Goal: Transaction & Acquisition: Purchase product/service

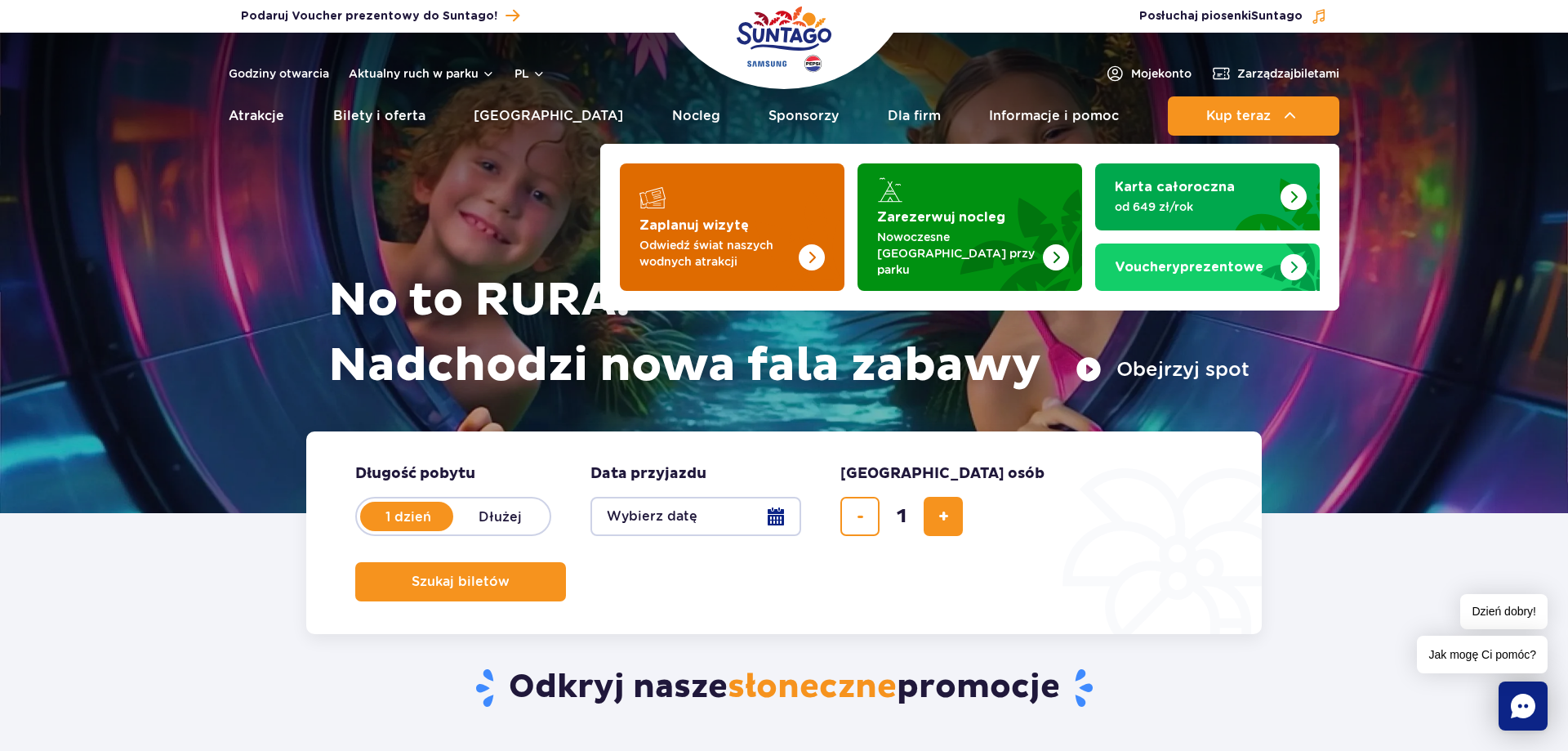
click at [707, 237] on p "Odwiedź świat naszych wodnych atrakcji" at bounding box center [718, 253] width 159 height 33
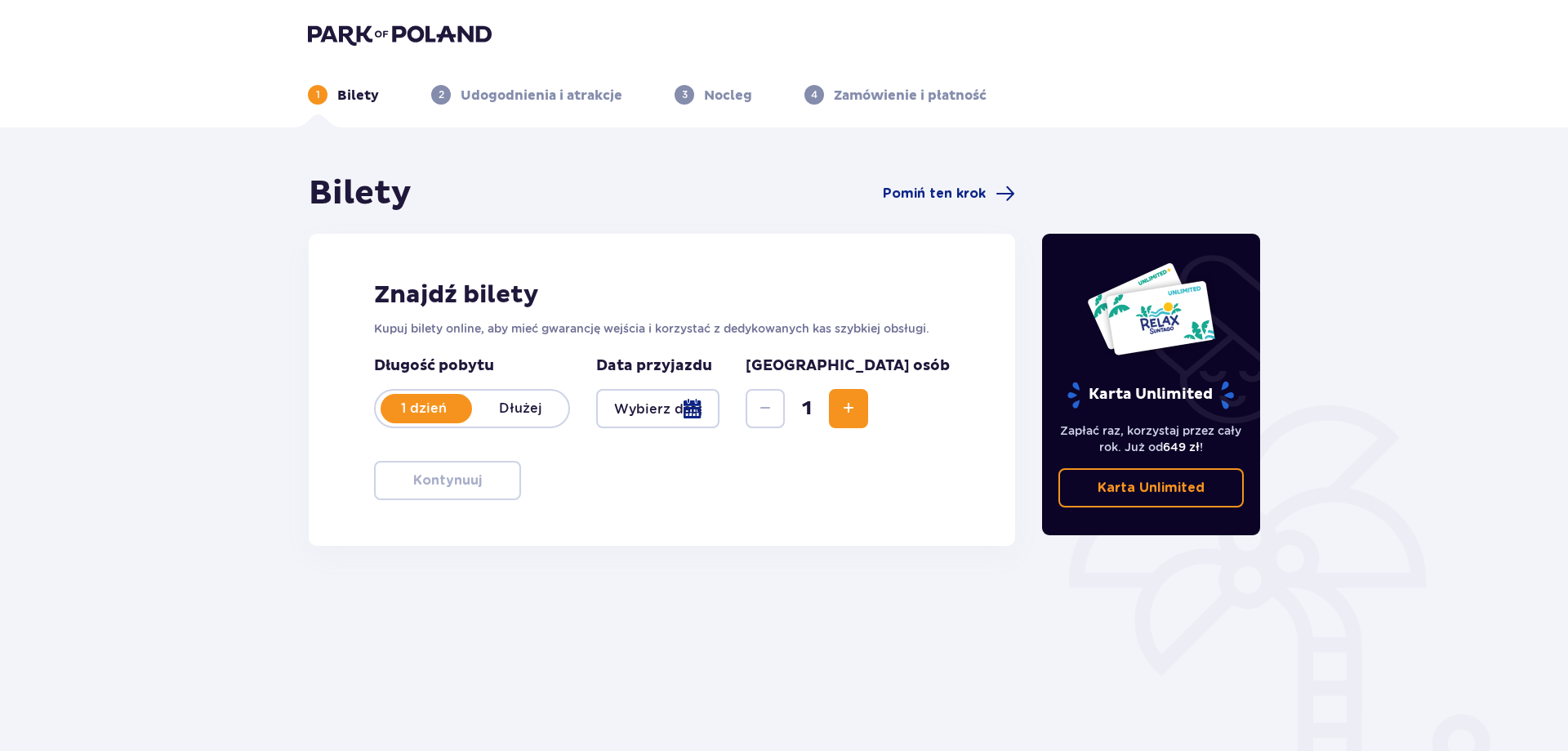
click at [720, 404] on div at bounding box center [658, 408] width 123 height 39
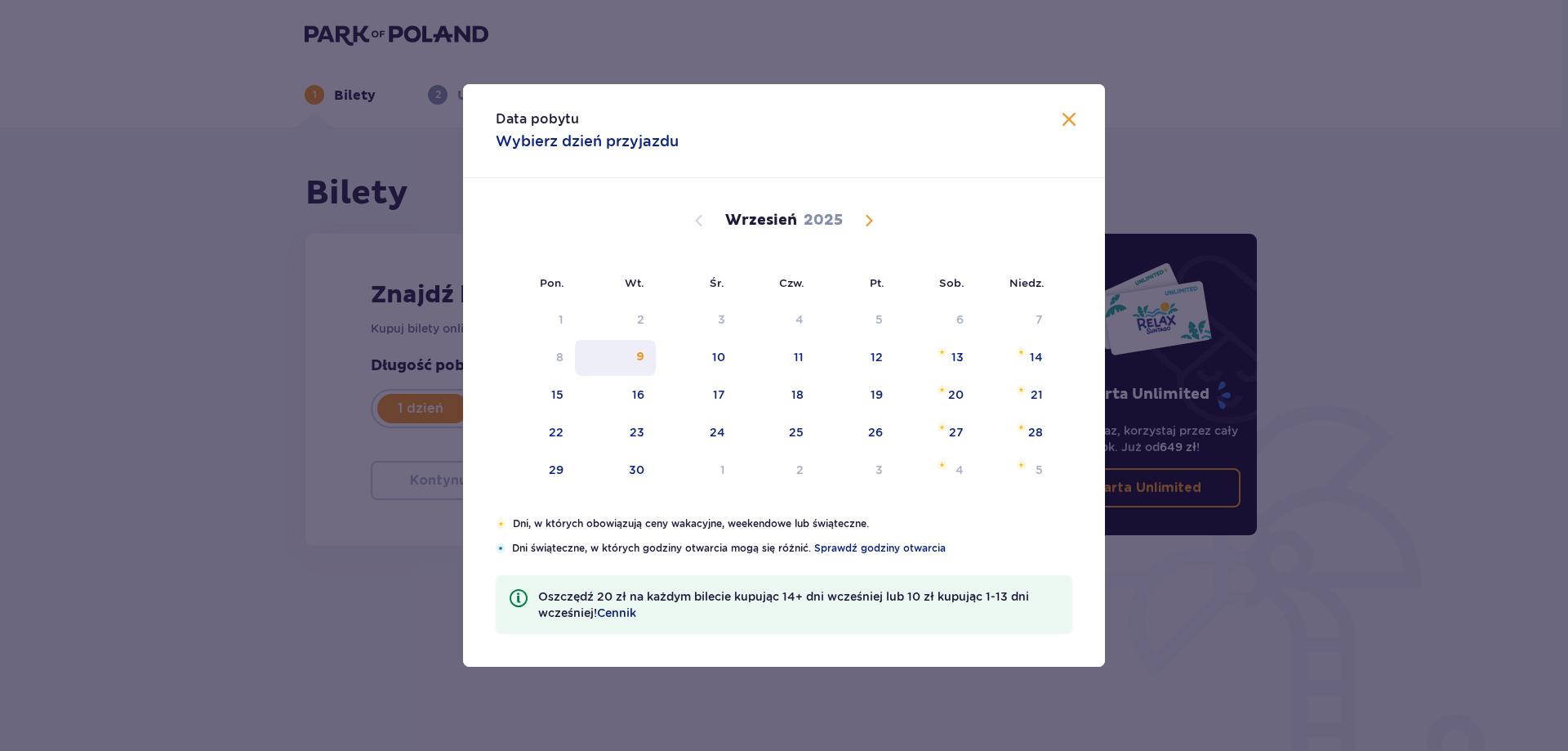
click at [643, 353] on div "9" at bounding box center [640, 356] width 8 height 16
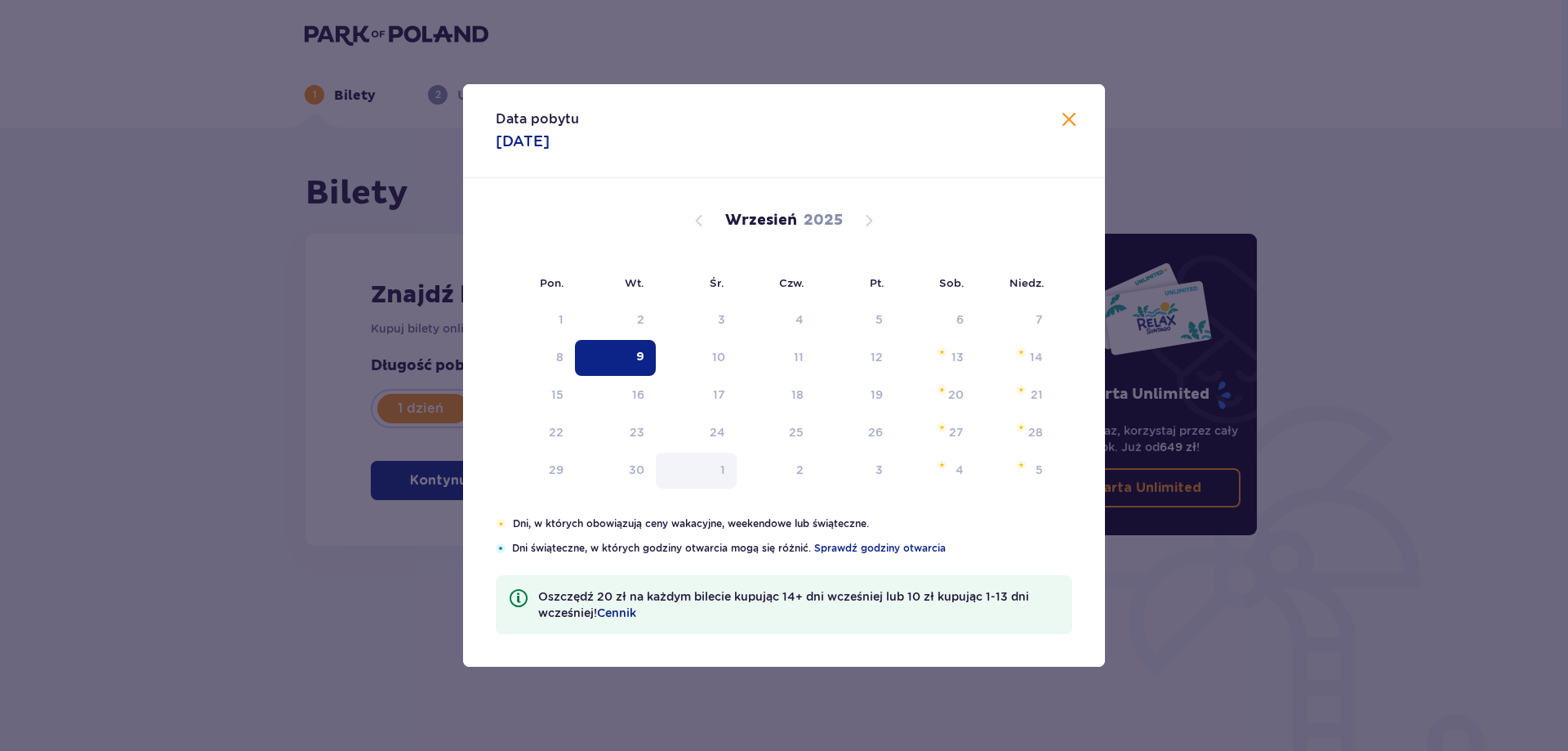
type input "09.09.25"
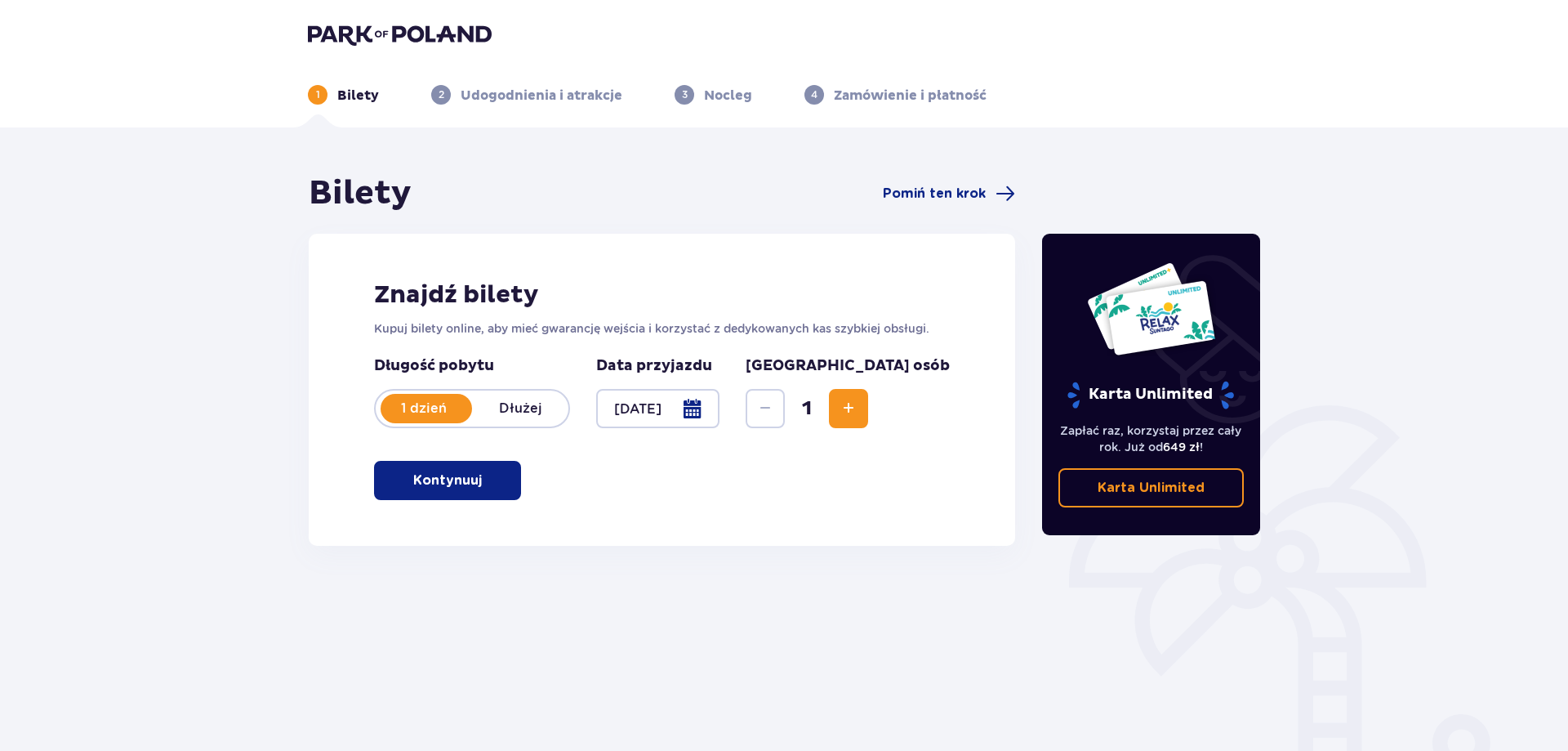
click at [455, 478] on p "Kontynuuj" at bounding box center [447, 480] width 68 height 18
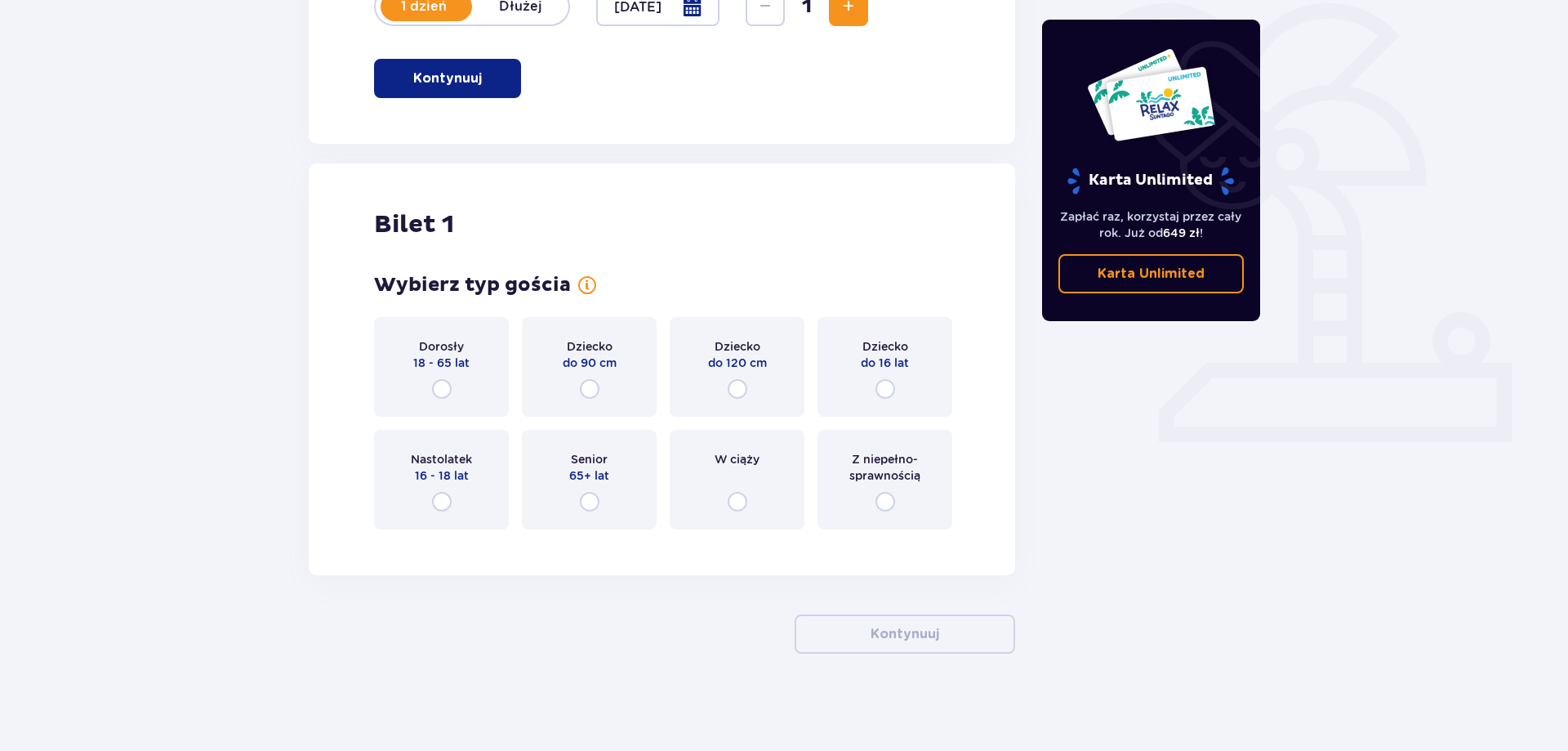
scroll to position [402, 0]
click at [449, 382] on input "radio" at bounding box center [442, 388] width 19 height 19
radio input "true"
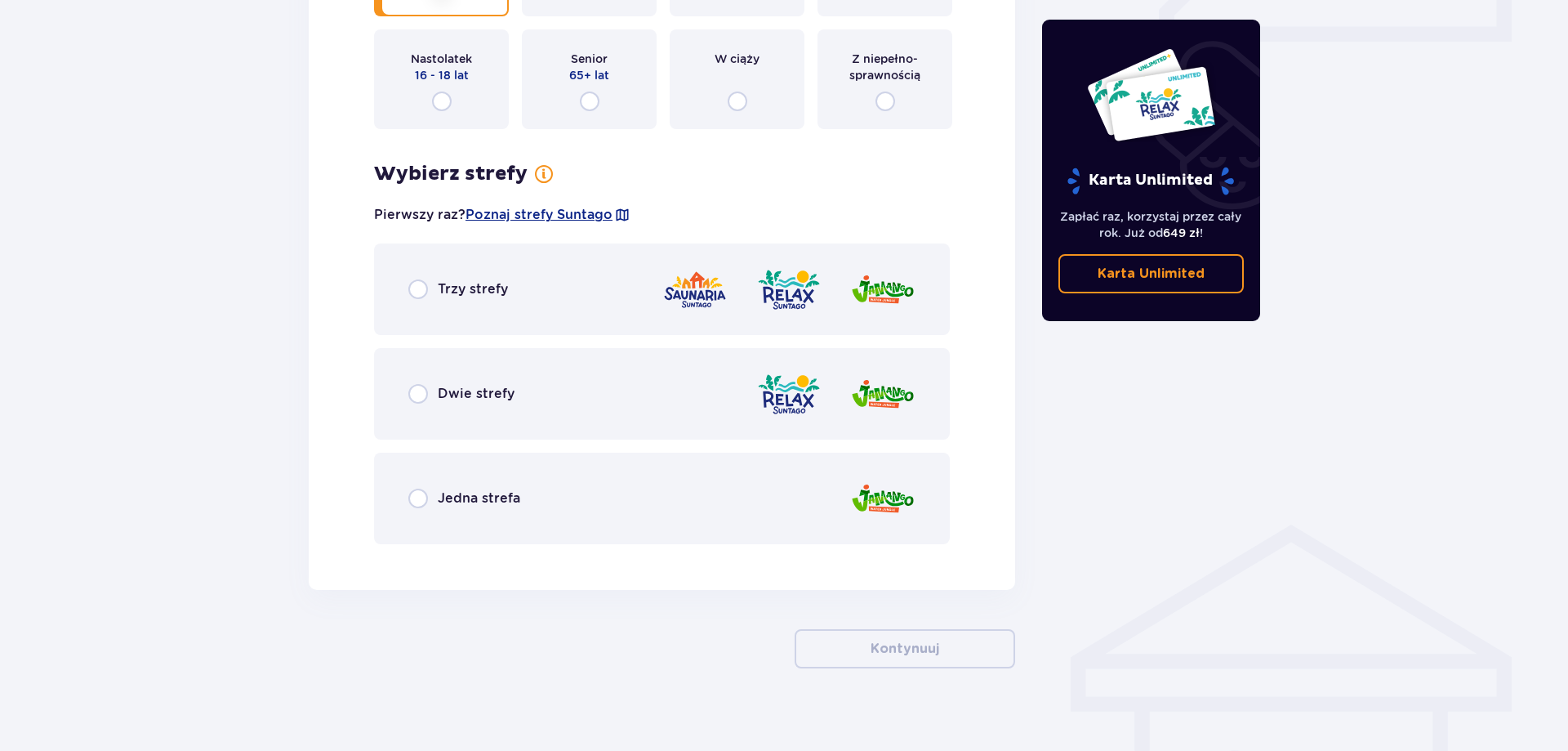
scroll to position [817, 0]
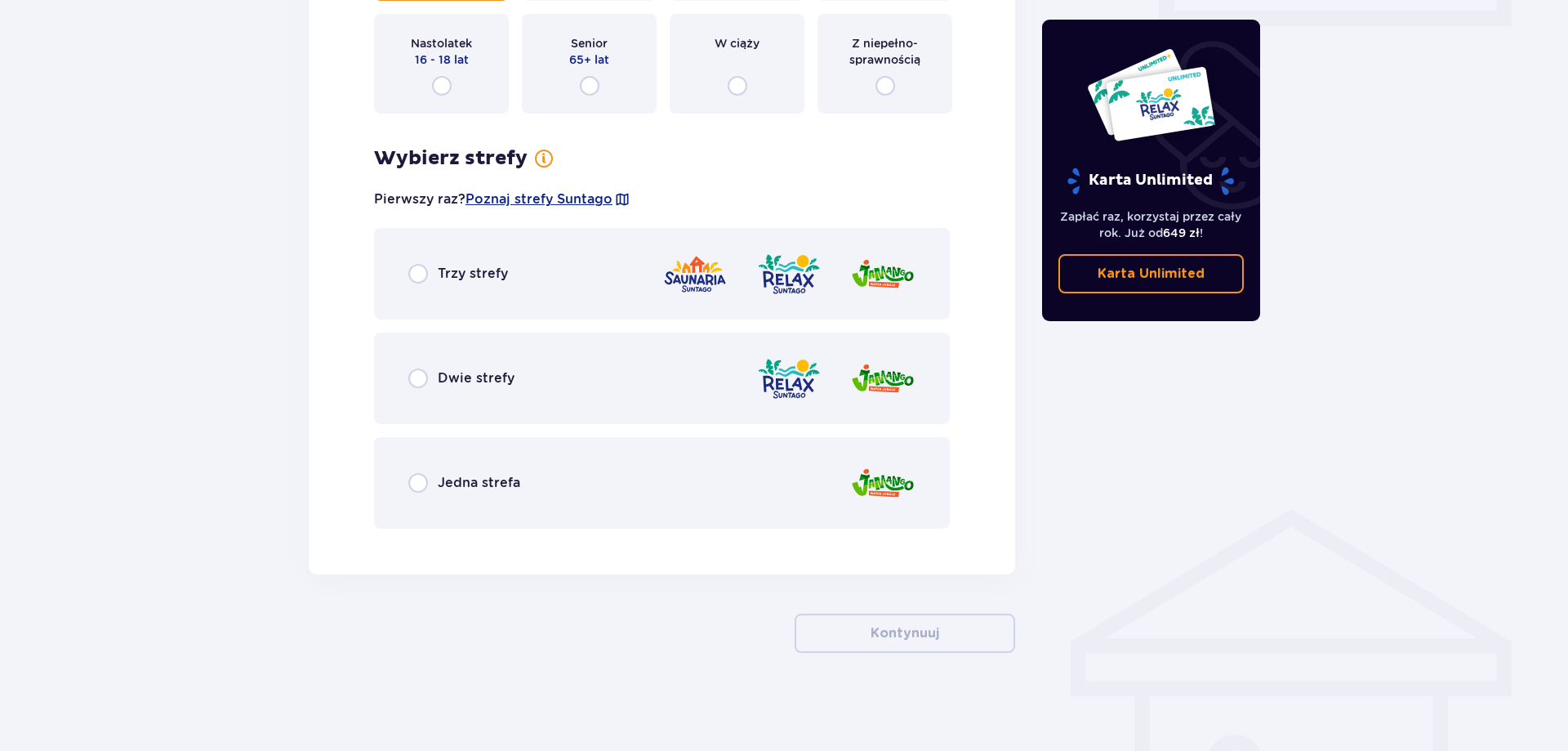
click at [561, 283] on div "Trzy strefy" at bounding box center [662, 273] width 576 height 91
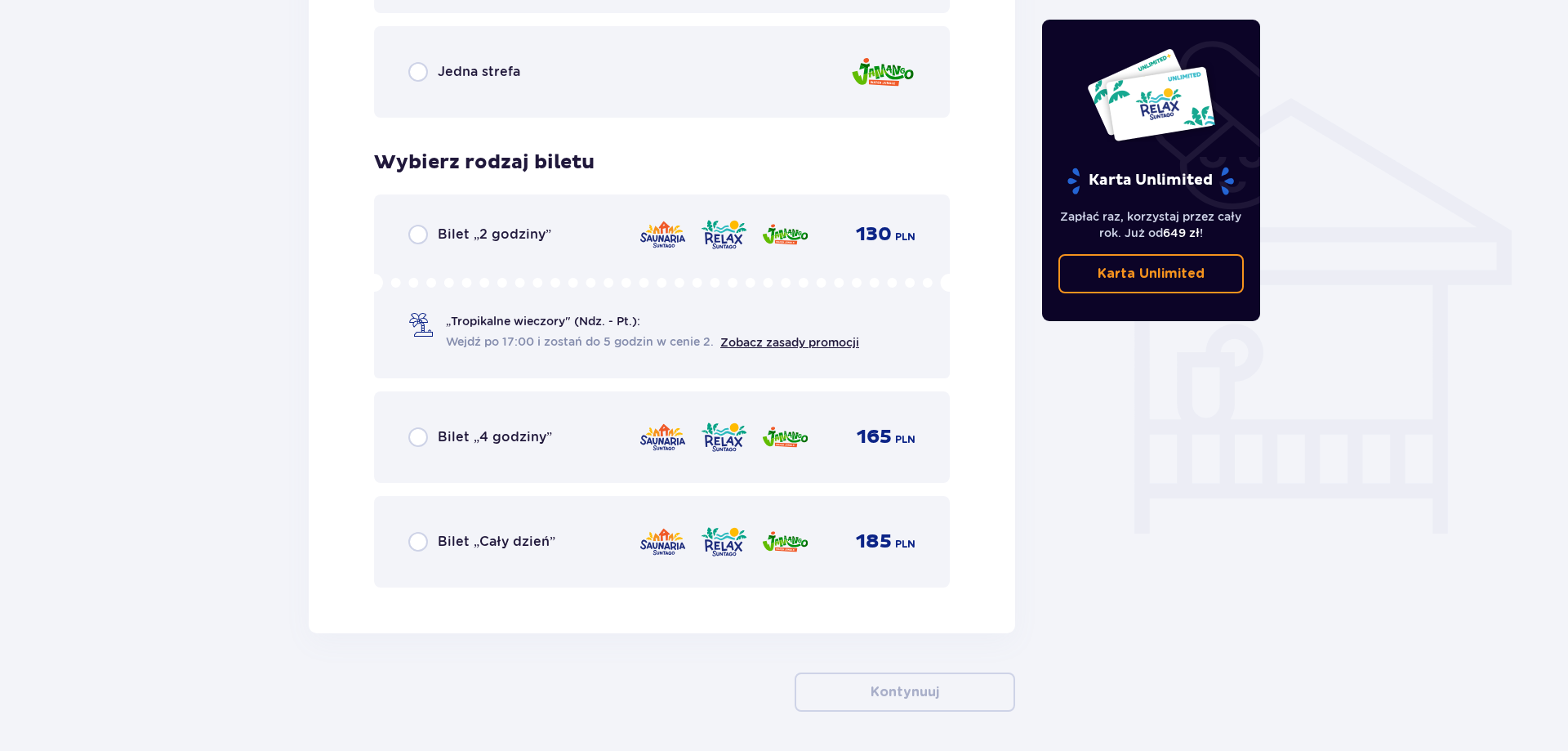
scroll to position [1287, 0]
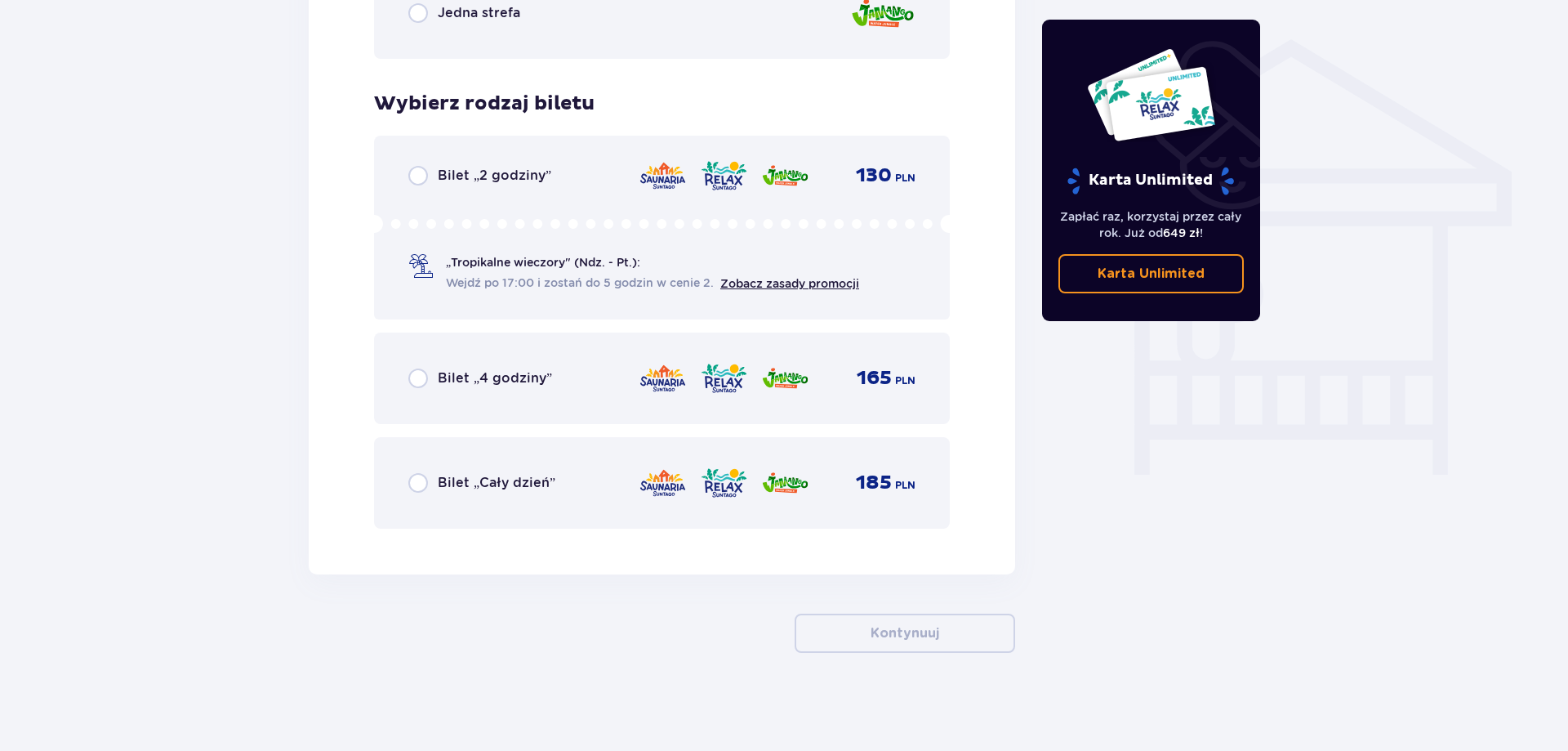
click at [512, 481] on p "Bilet „Cały dzień”" at bounding box center [497, 482] width 117 height 18
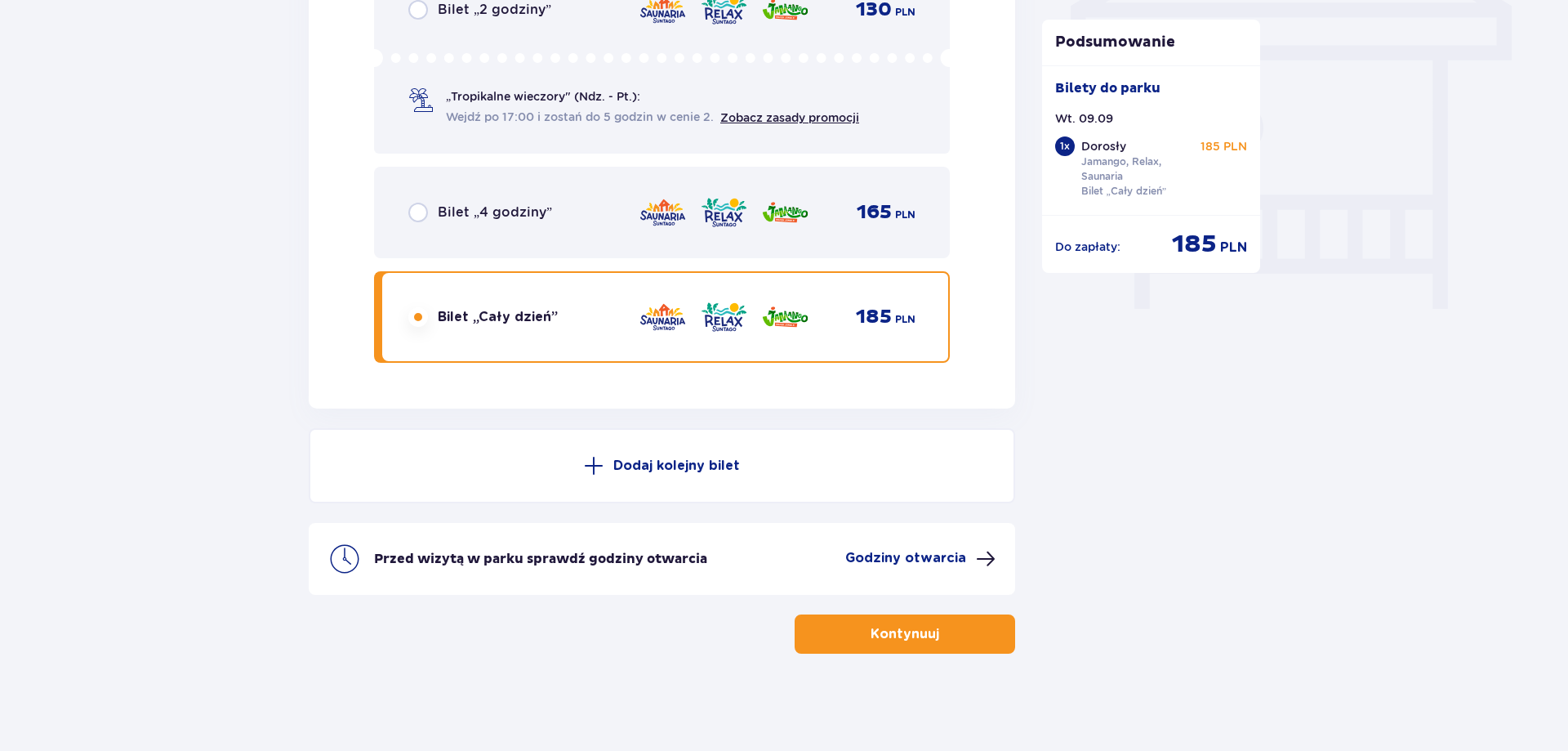
scroll to position [1455, 0]
click at [933, 637] on span "button" at bounding box center [942, 634] width 19 height 19
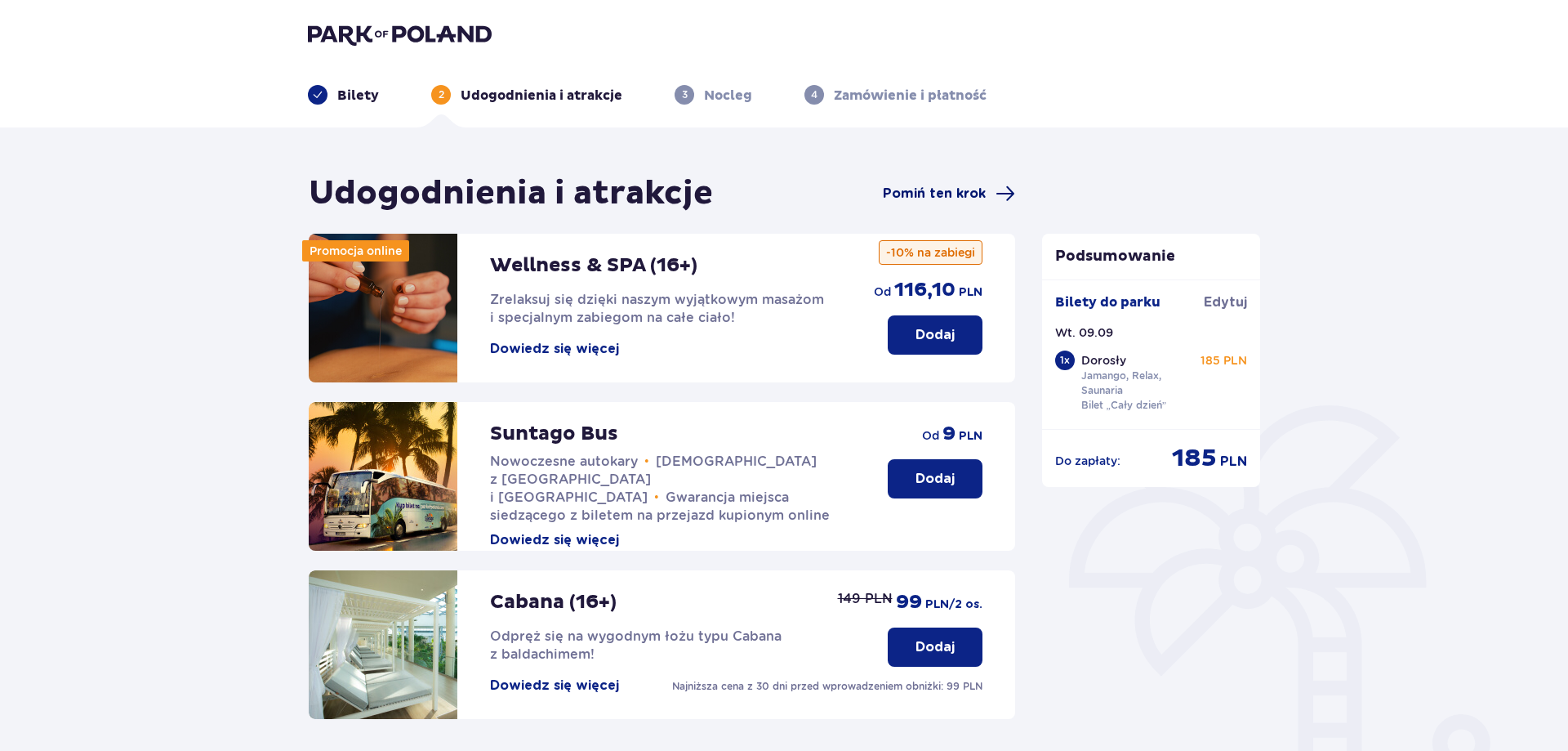
click at [913, 189] on span "Pomiń ten krok" at bounding box center [934, 194] width 103 height 18
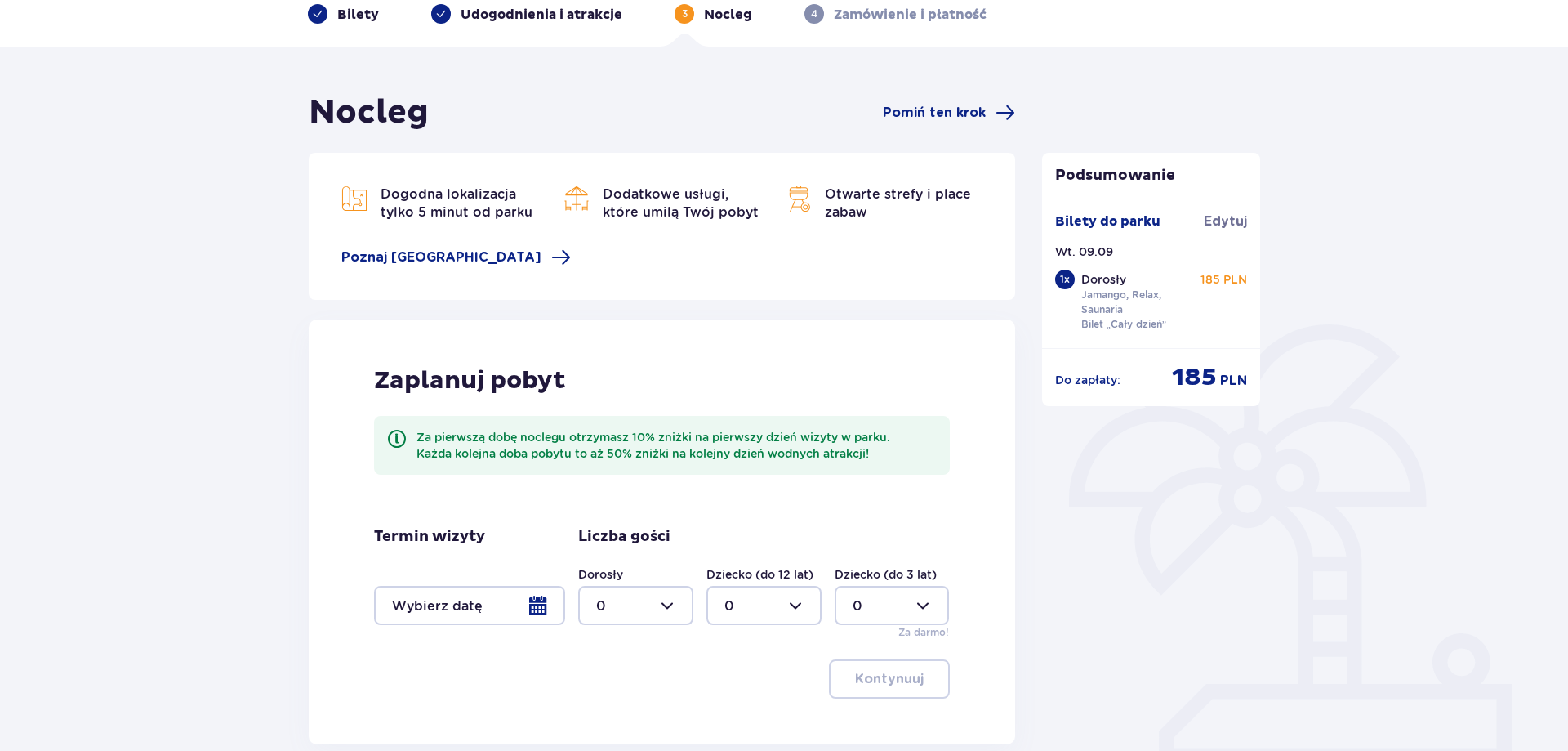
scroll to position [231, 0]
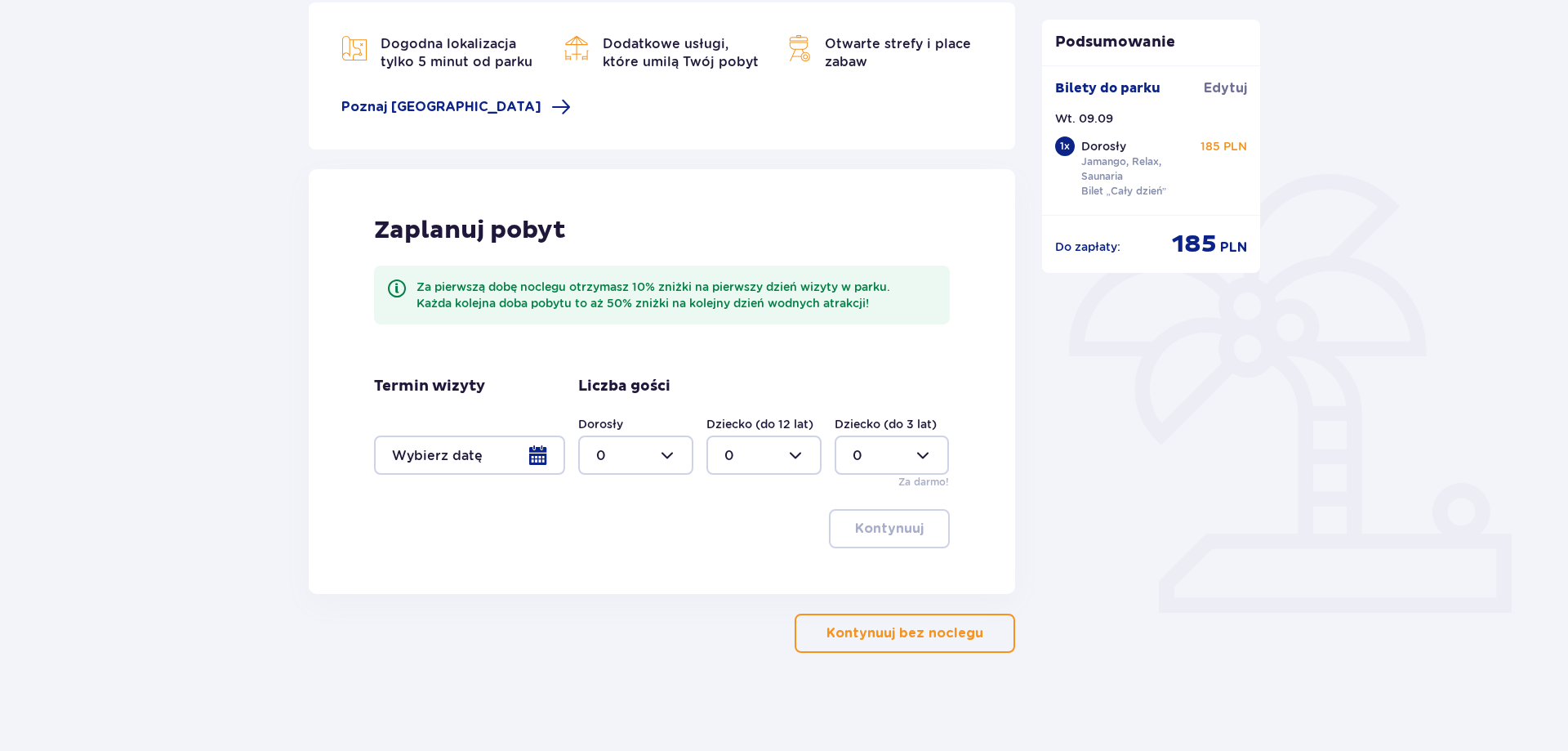
click at [916, 633] on p "Kontynuuj bez noclegu" at bounding box center [905, 633] width 157 height 18
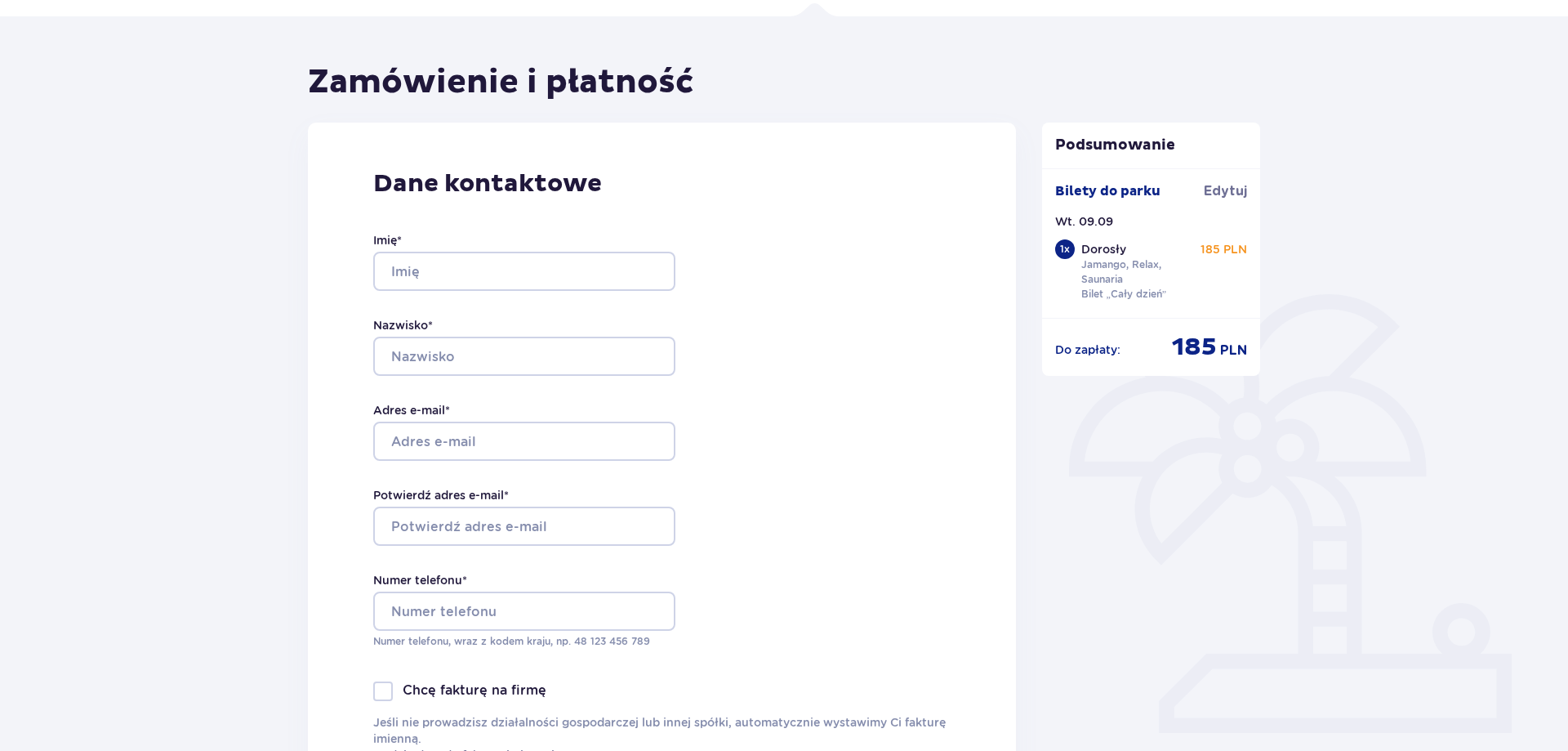
scroll to position [63, 0]
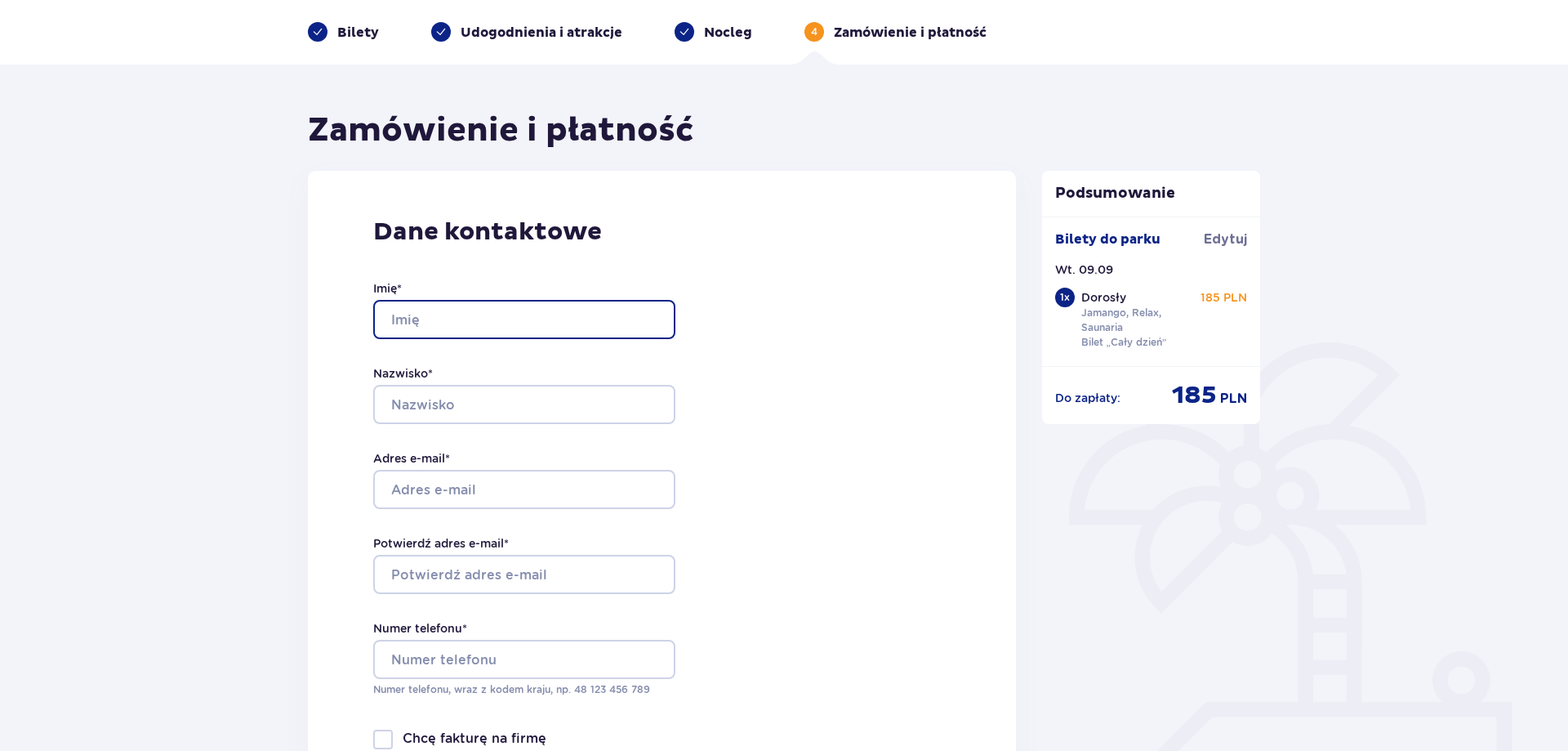
click at [473, 315] on input "Imię *" at bounding box center [525, 319] width 302 height 39
type input "dddd"
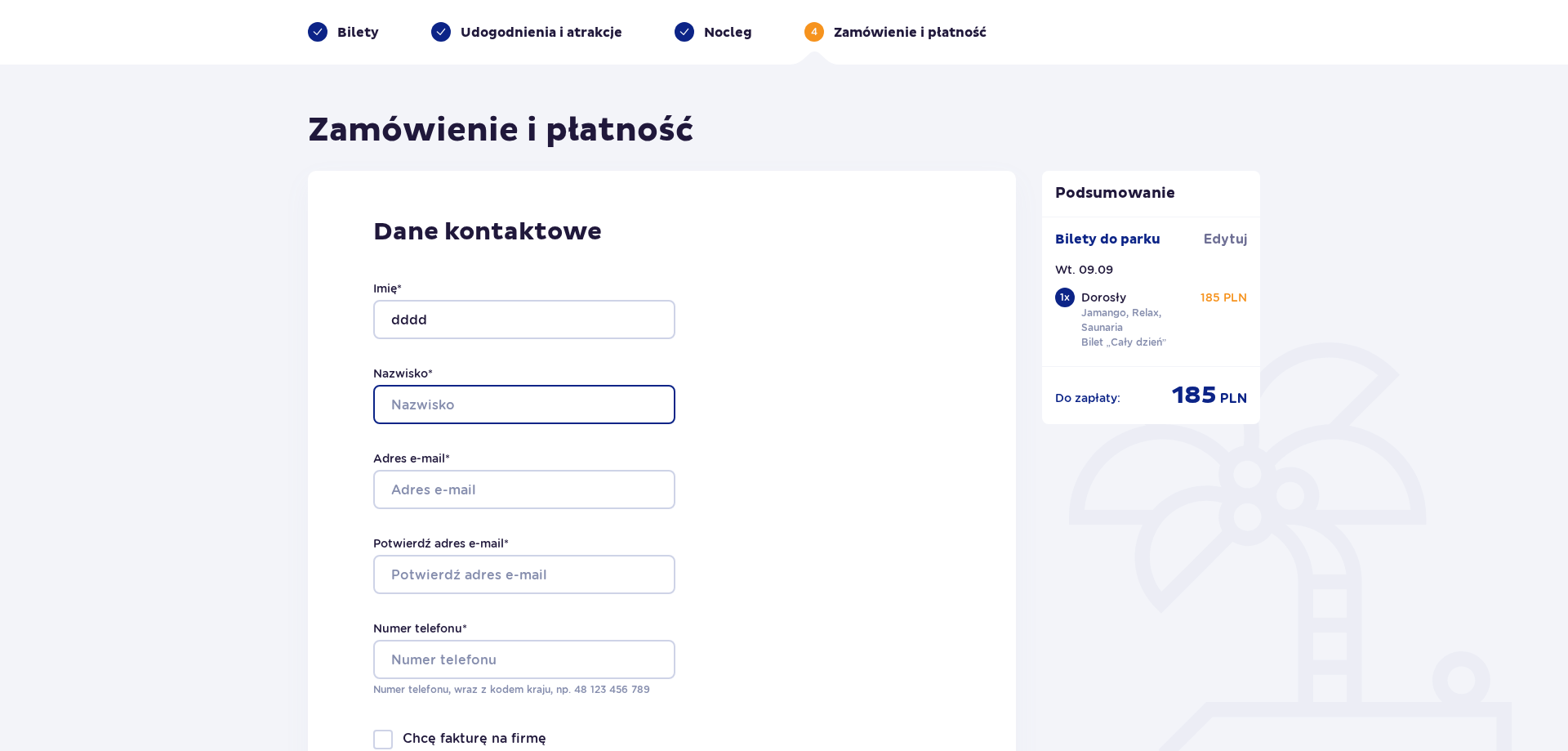
click at [459, 402] on input "Nazwisko *" at bounding box center [525, 404] width 302 height 39
type input "dddd"
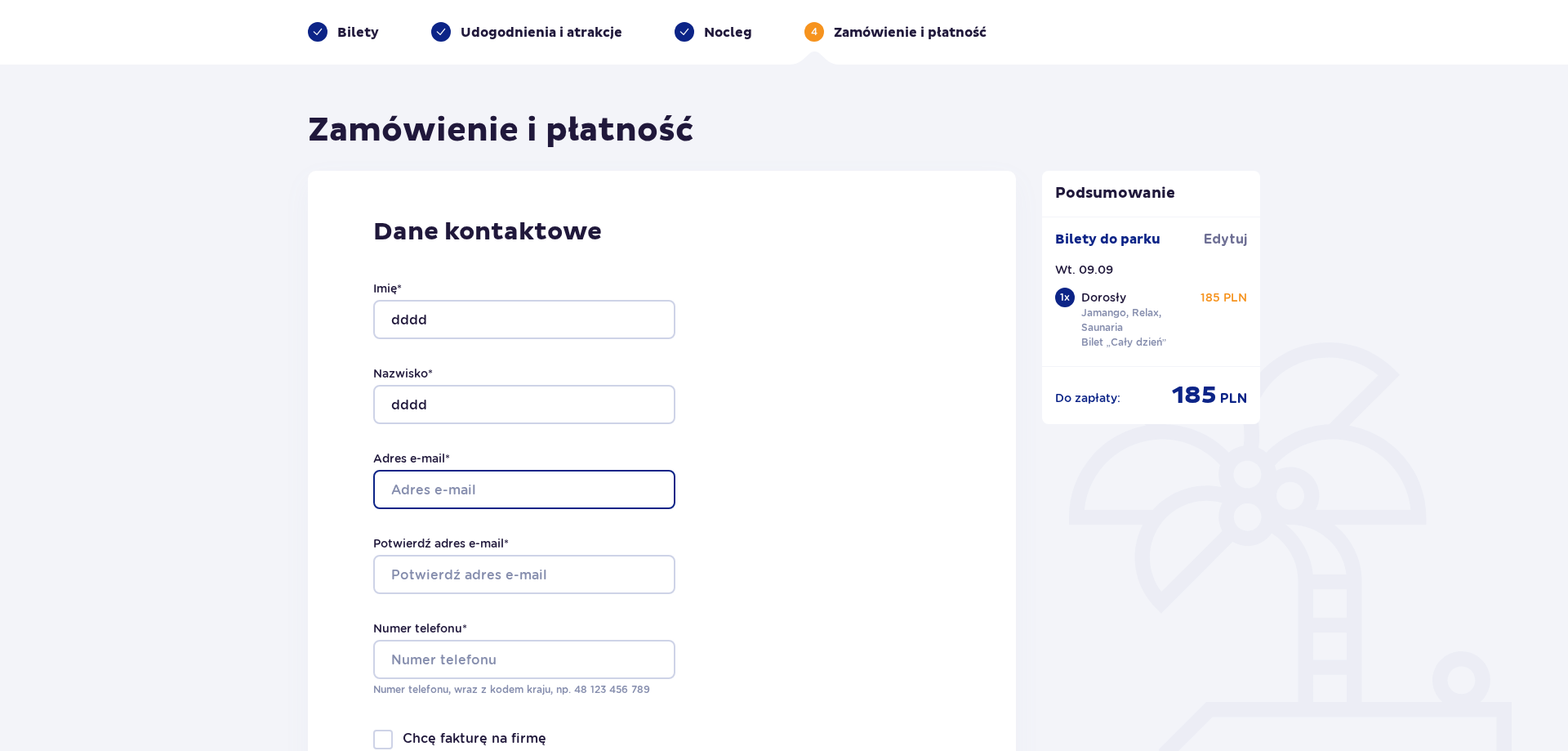
click at [471, 492] on input "Adres e-mail *" at bounding box center [525, 489] width 302 height 39
type input "beata.mossakowska@parkofpoland.com"
drag, startPoint x: 660, startPoint y: 487, endPoint x: 386, endPoint y: 494, distance: 274.1
click at [386, 494] on input "beata.mossakowska@parkofpoland.com" at bounding box center [525, 489] width 302 height 39
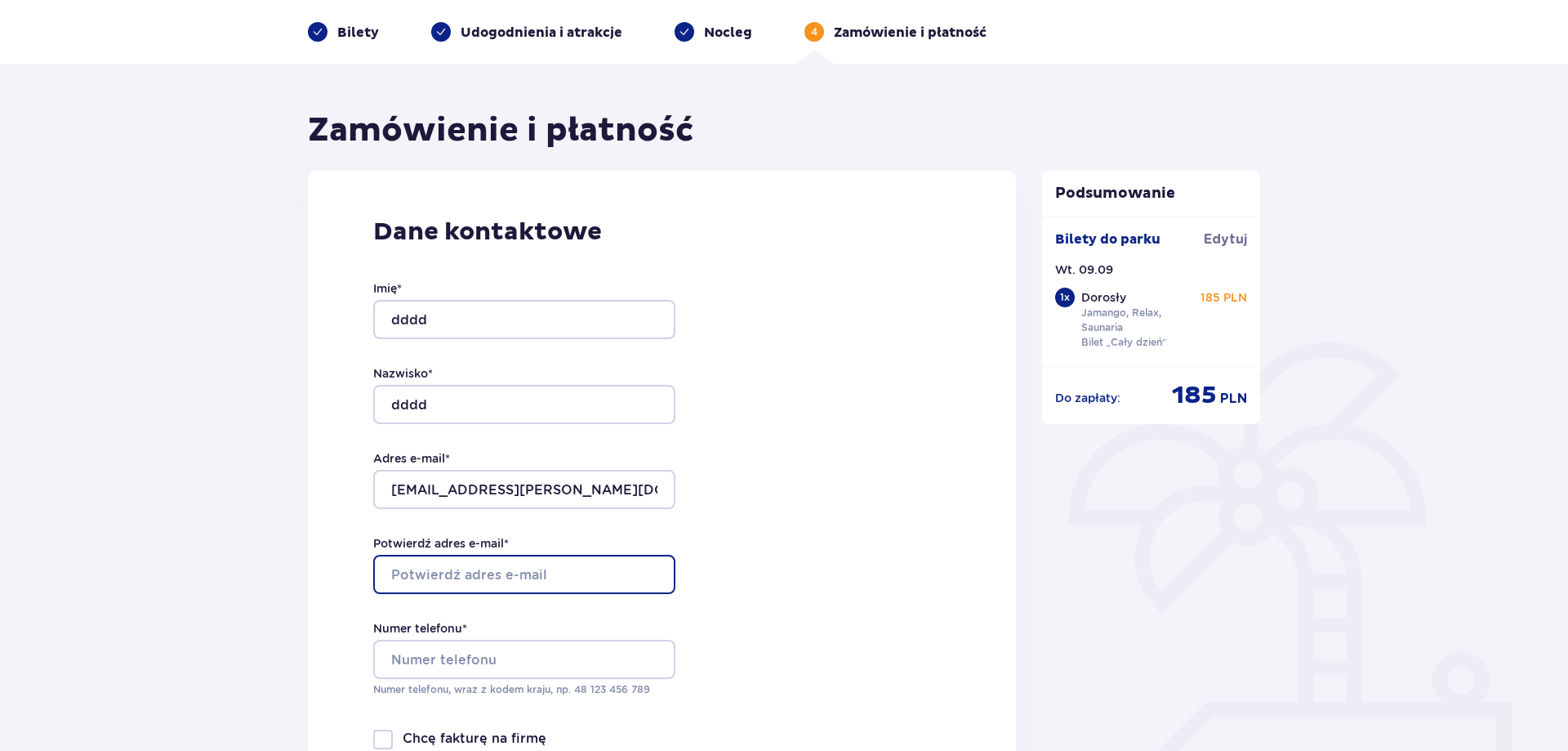
click at [439, 583] on input "Potwierdź adres e-mail *" at bounding box center [525, 574] width 302 height 39
type input "beta.mossakowska@parkofpoland.com"
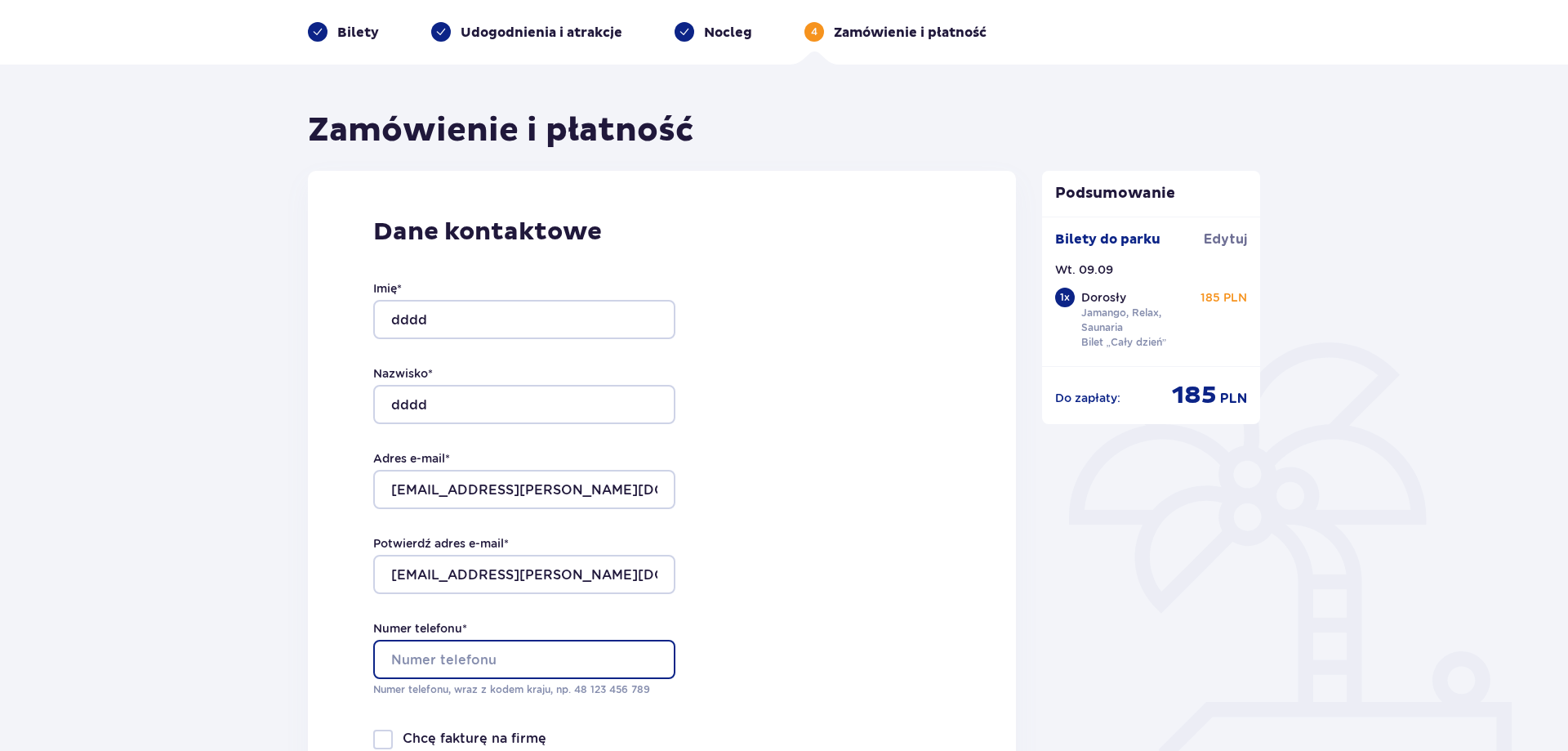
click at [456, 660] on input "Numer telefonu *" at bounding box center [525, 659] width 302 height 39
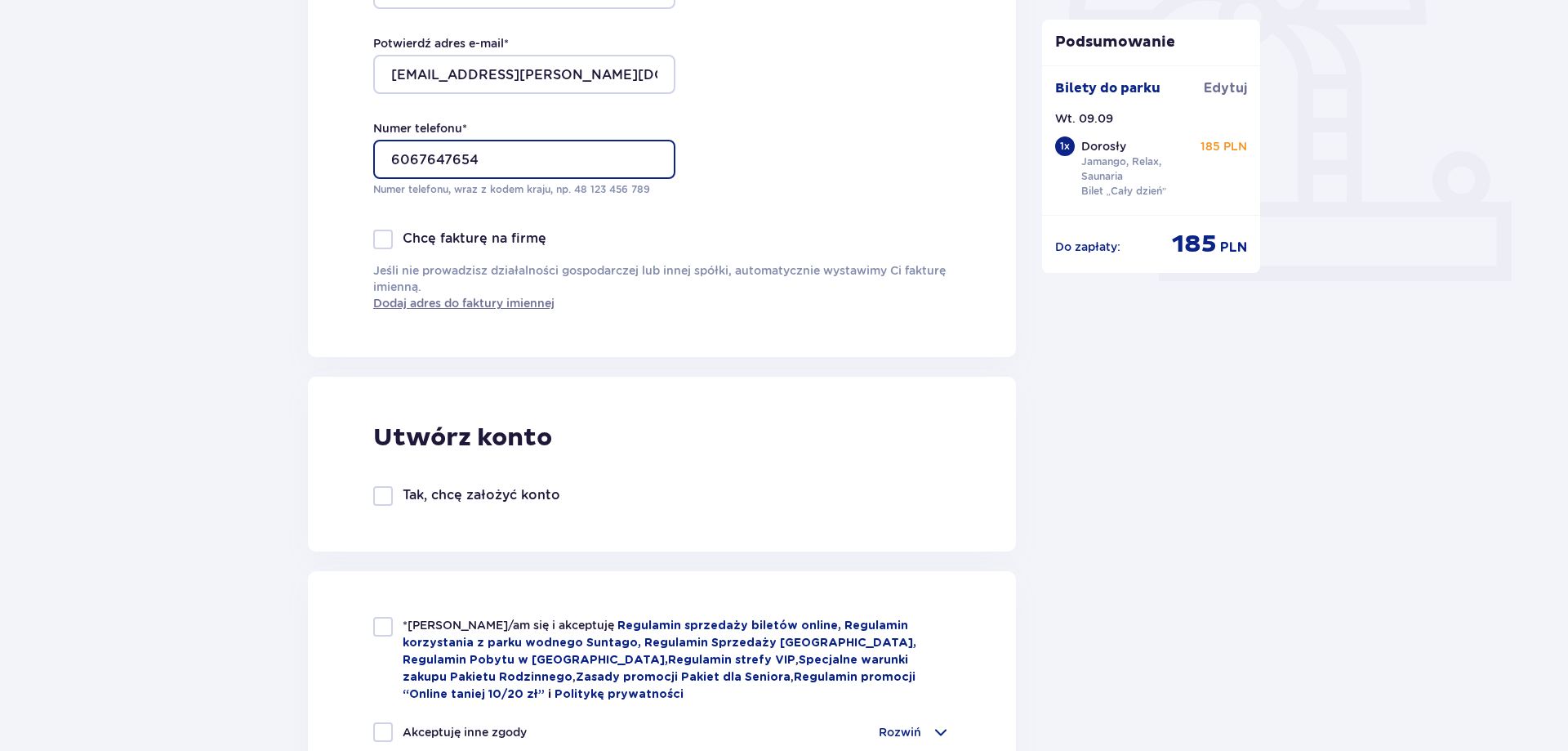
scroll to position [730, 0]
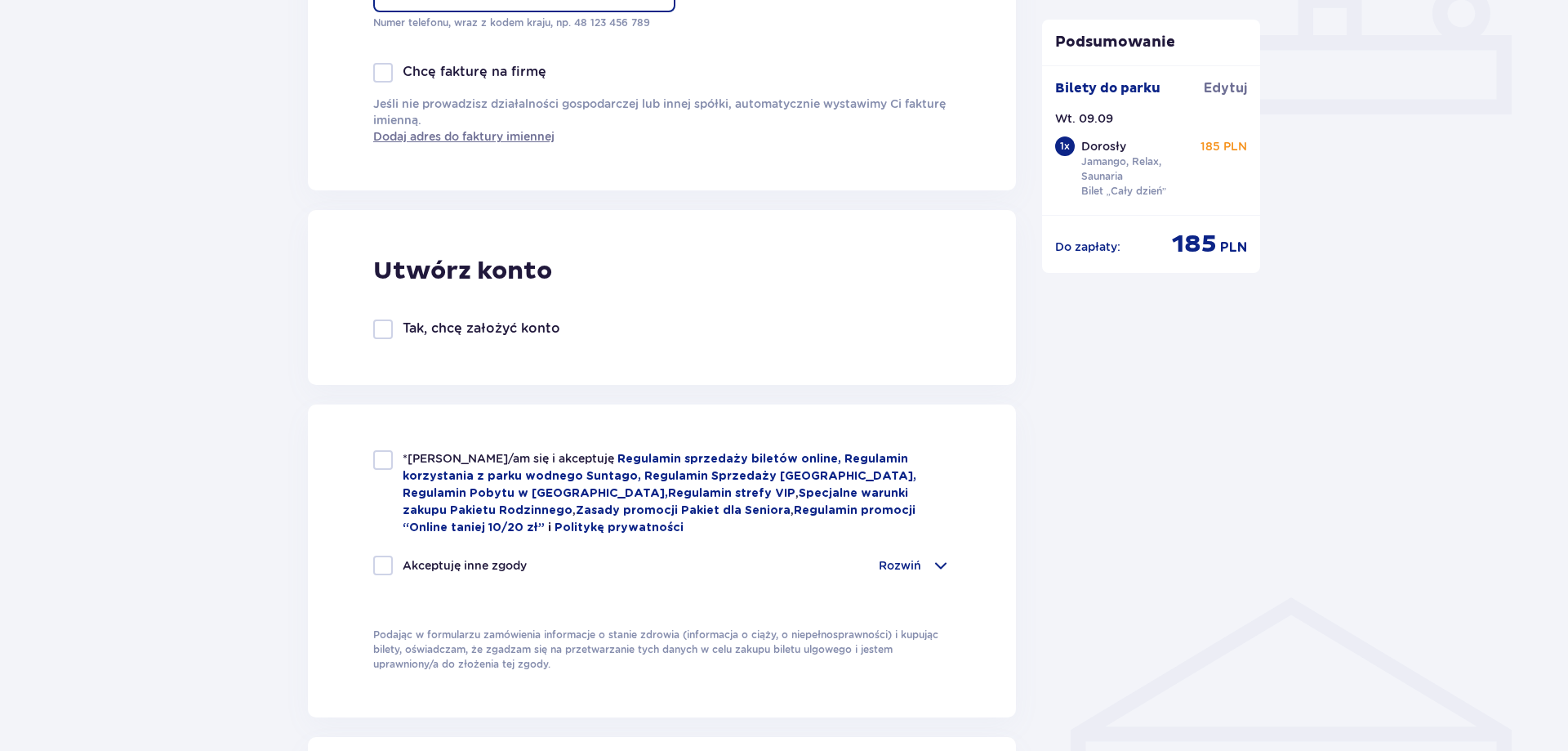
type input "6067647654"
click at [386, 456] on div at bounding box center [383, 460] width 19 height 19
checkbox input "true"
click at [378, 564] on div at bounding box center [383, 565] width 19 height 19
checkbox input "true"
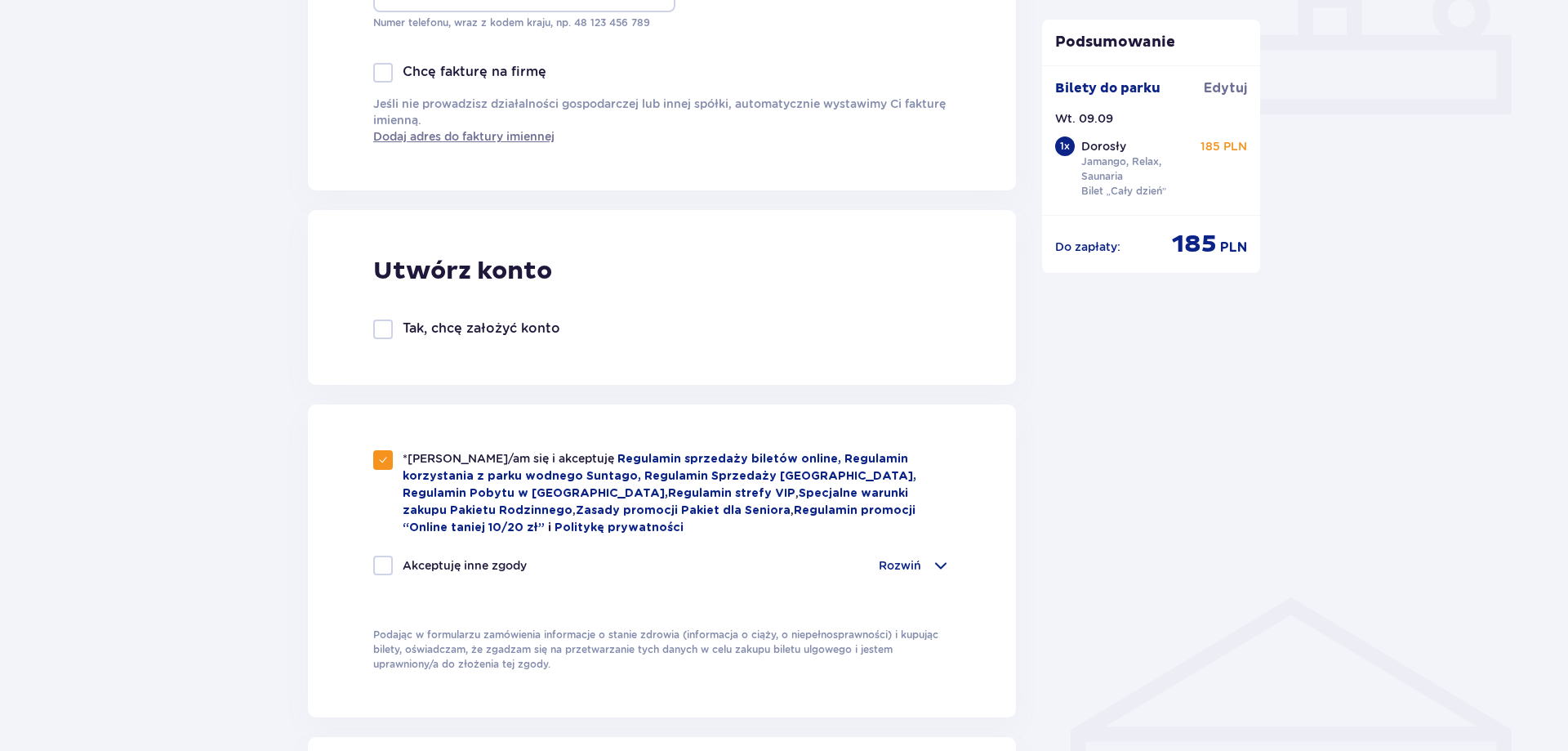
checkbox input "true"
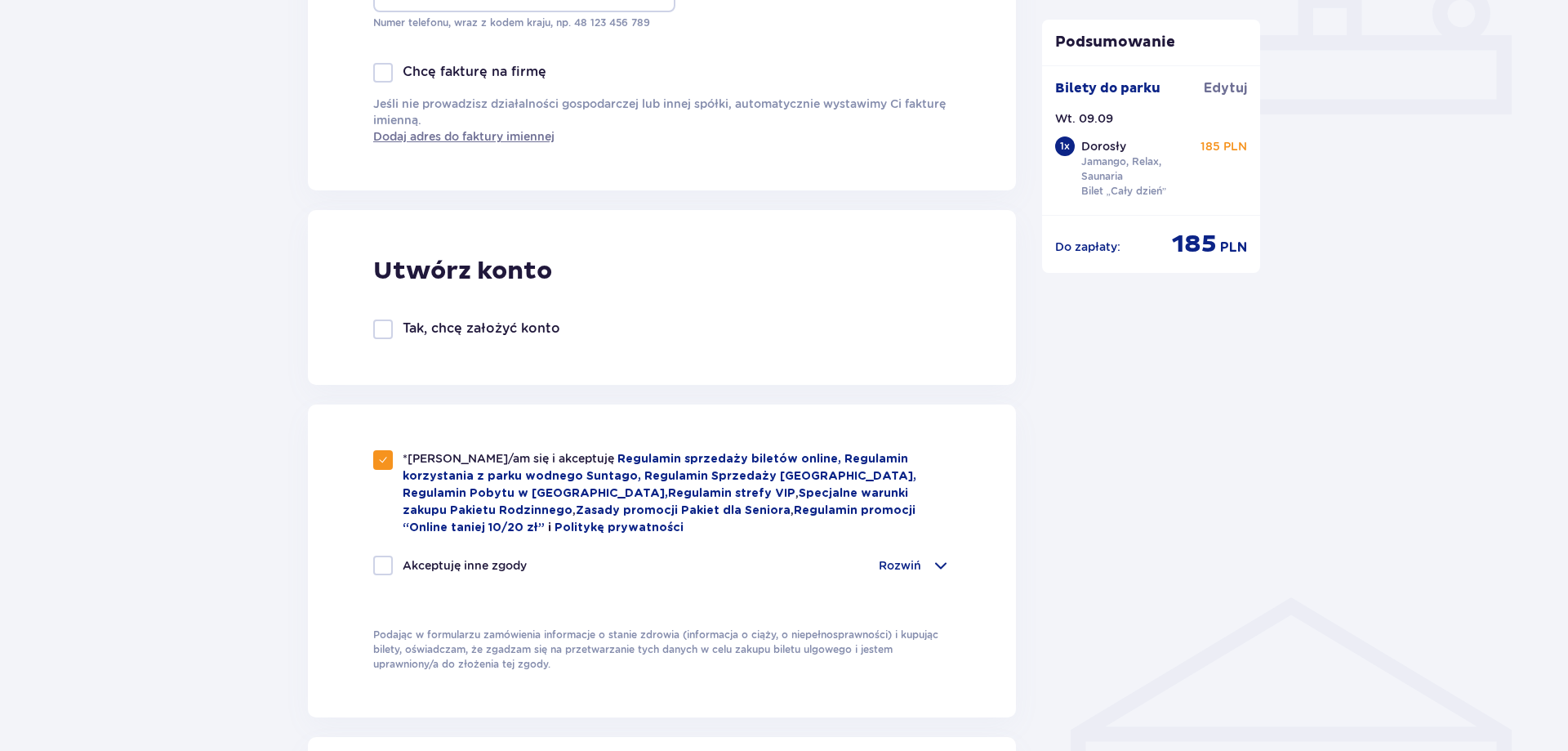
checkbox input "true"
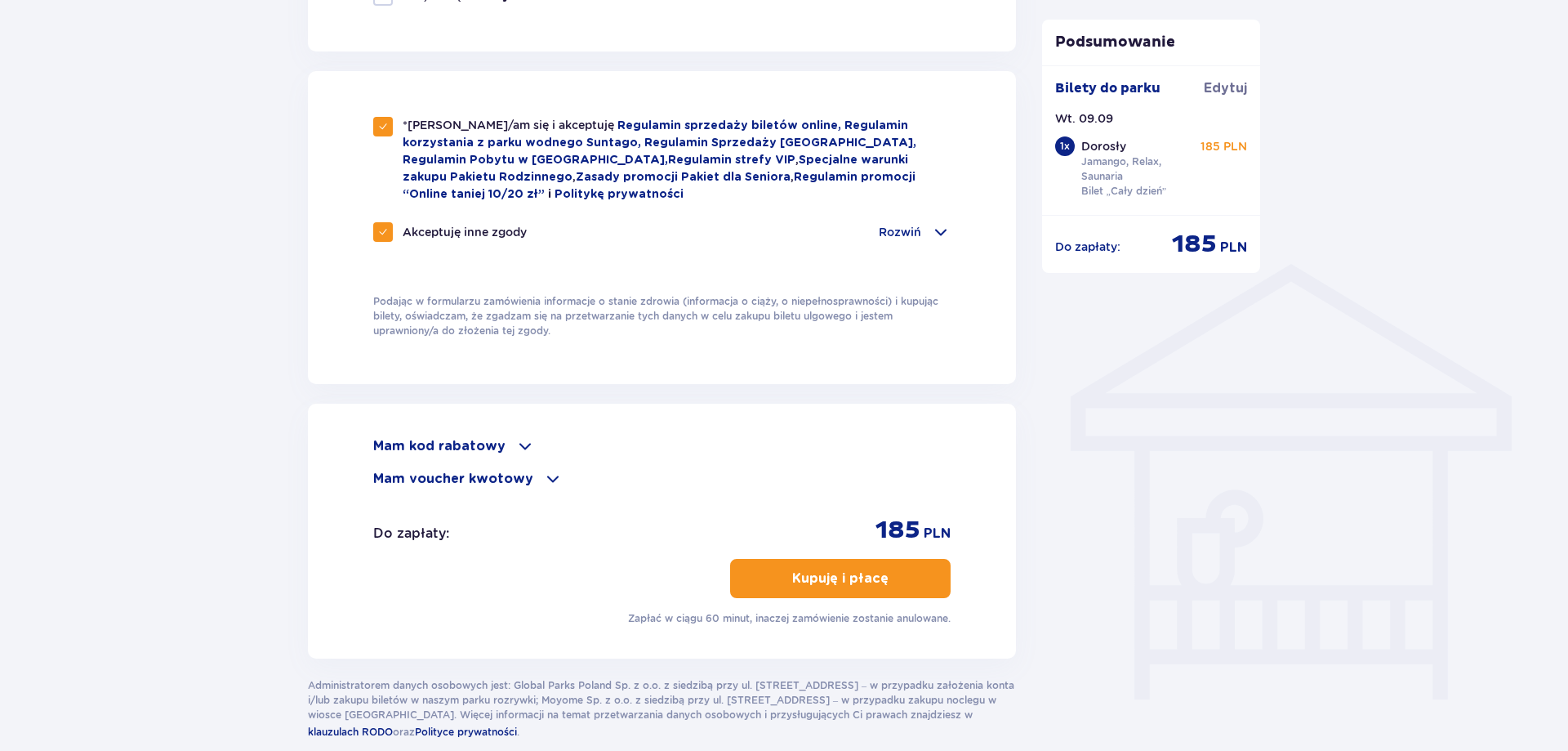
click at [461, 440] on p "Mam kod rabatowy" at bounding box center [439, 446] width 132 height 18
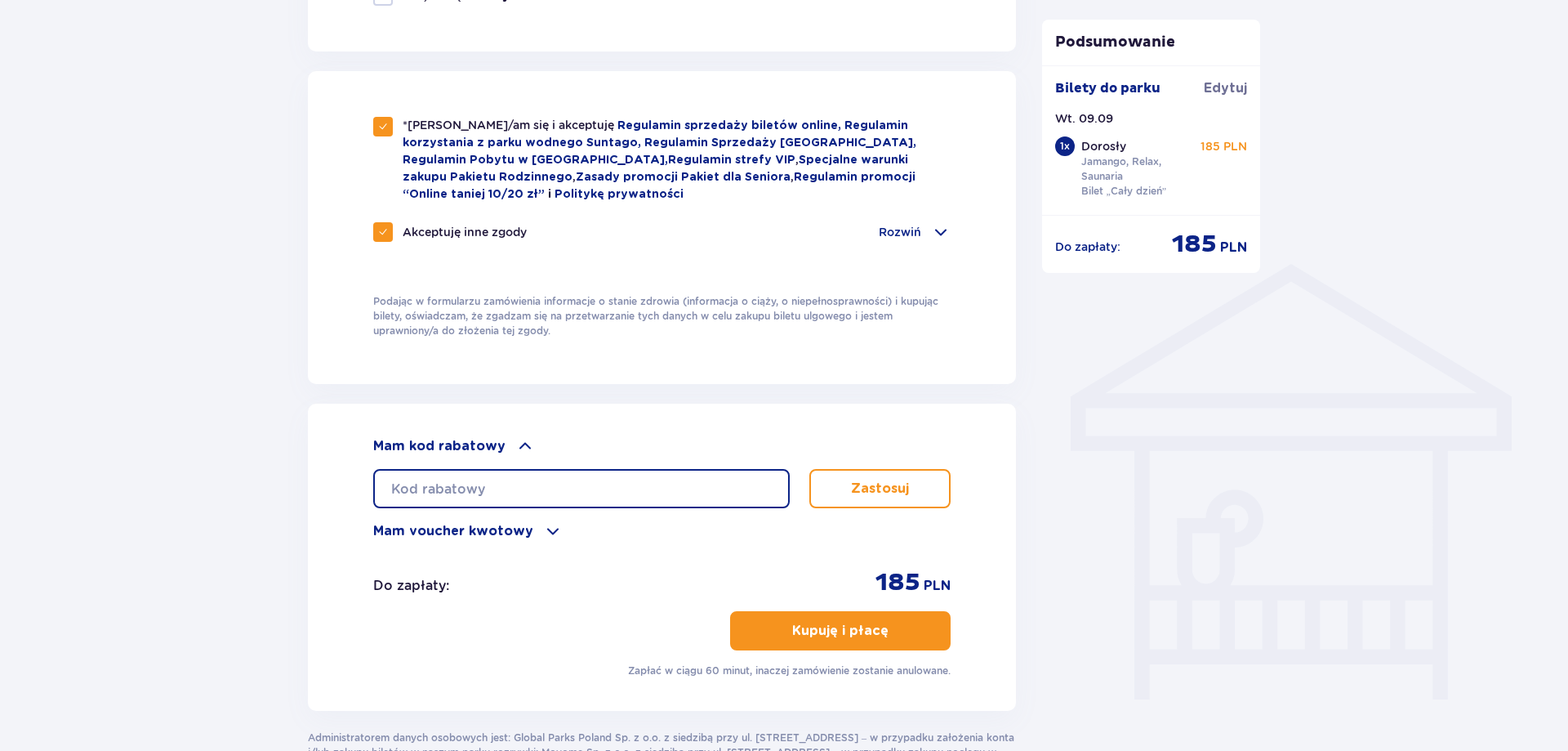
click at [470, 489] on input "text" at bounding box center [581, 488] width 417 height 39
type input "STUDENT30"
click at [797, 632] on p "Kupuję i płacę" at bounding box center [840, 631] width 96 height 18
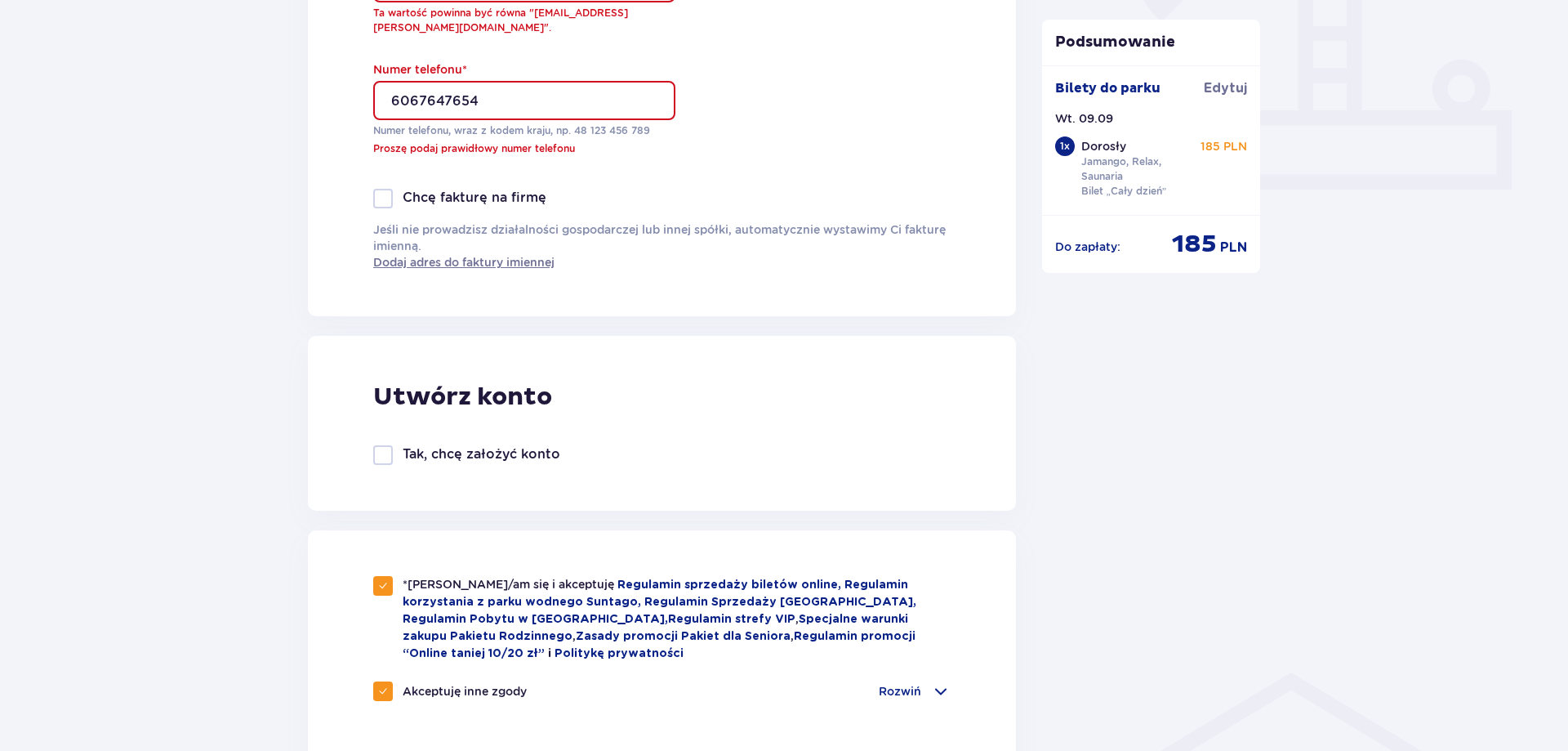
scroll to position [654, 0]
click at [525, 97] on input "6067647654" at bounding box center [525, 101] width 302 height 39
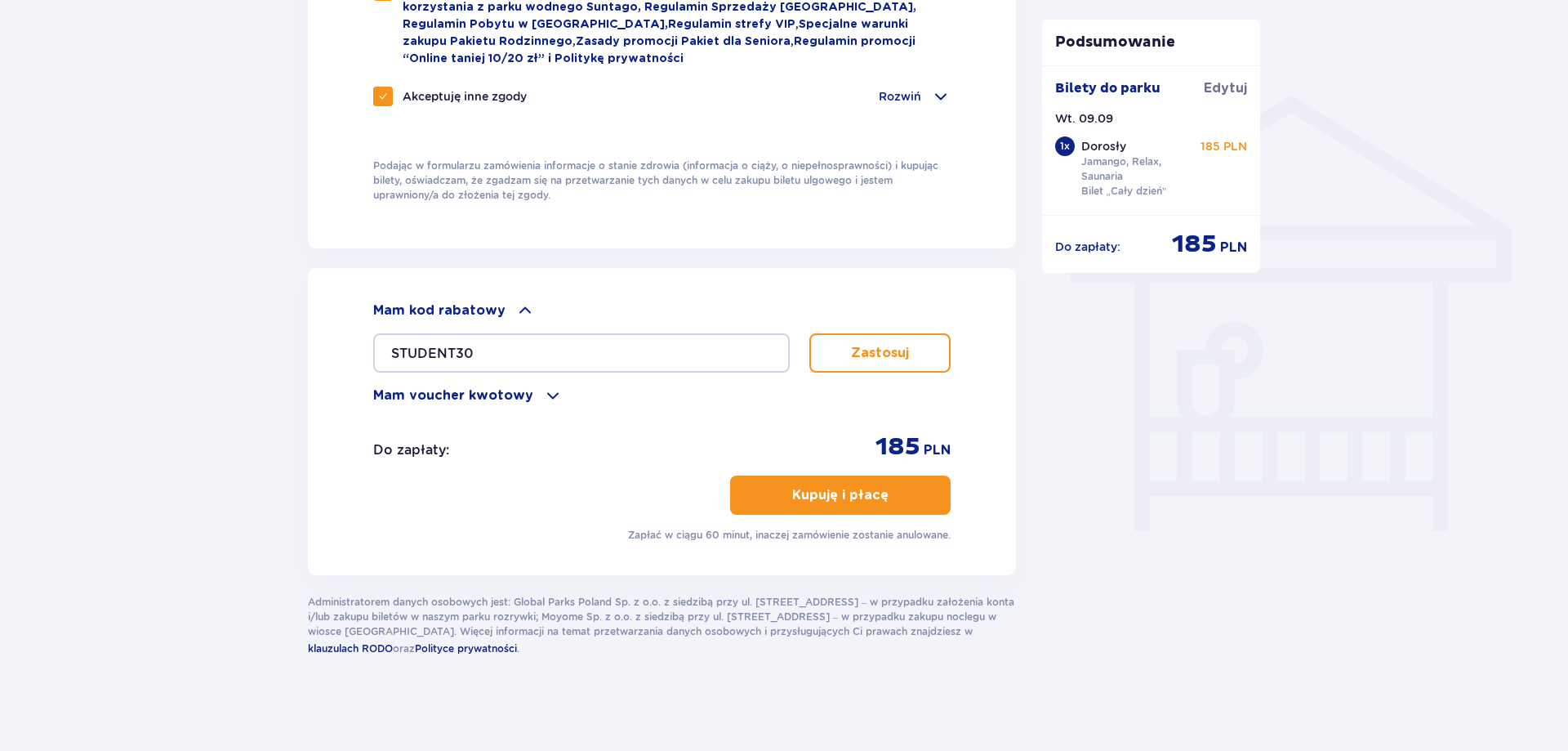
type input "606764765"
click at [867, 498] on p "Kupuję i płacę" at bounding box center [840, 495] width 96 height 18
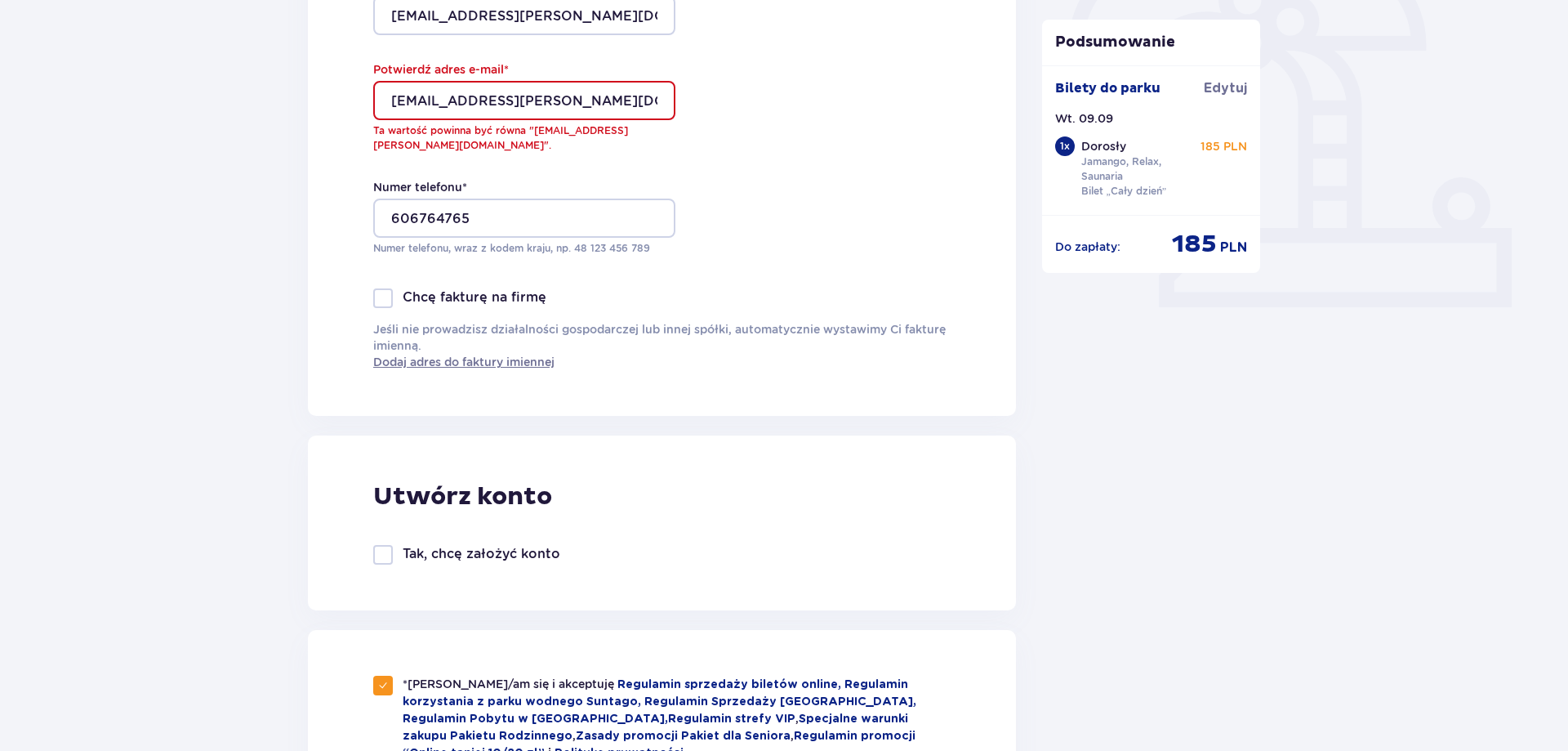
scroll to position [536, 0]
click at [407, 104] on input "beta.mossakowska@parkofpoland.com" at bounding box center [525, 101] width 302 height 39
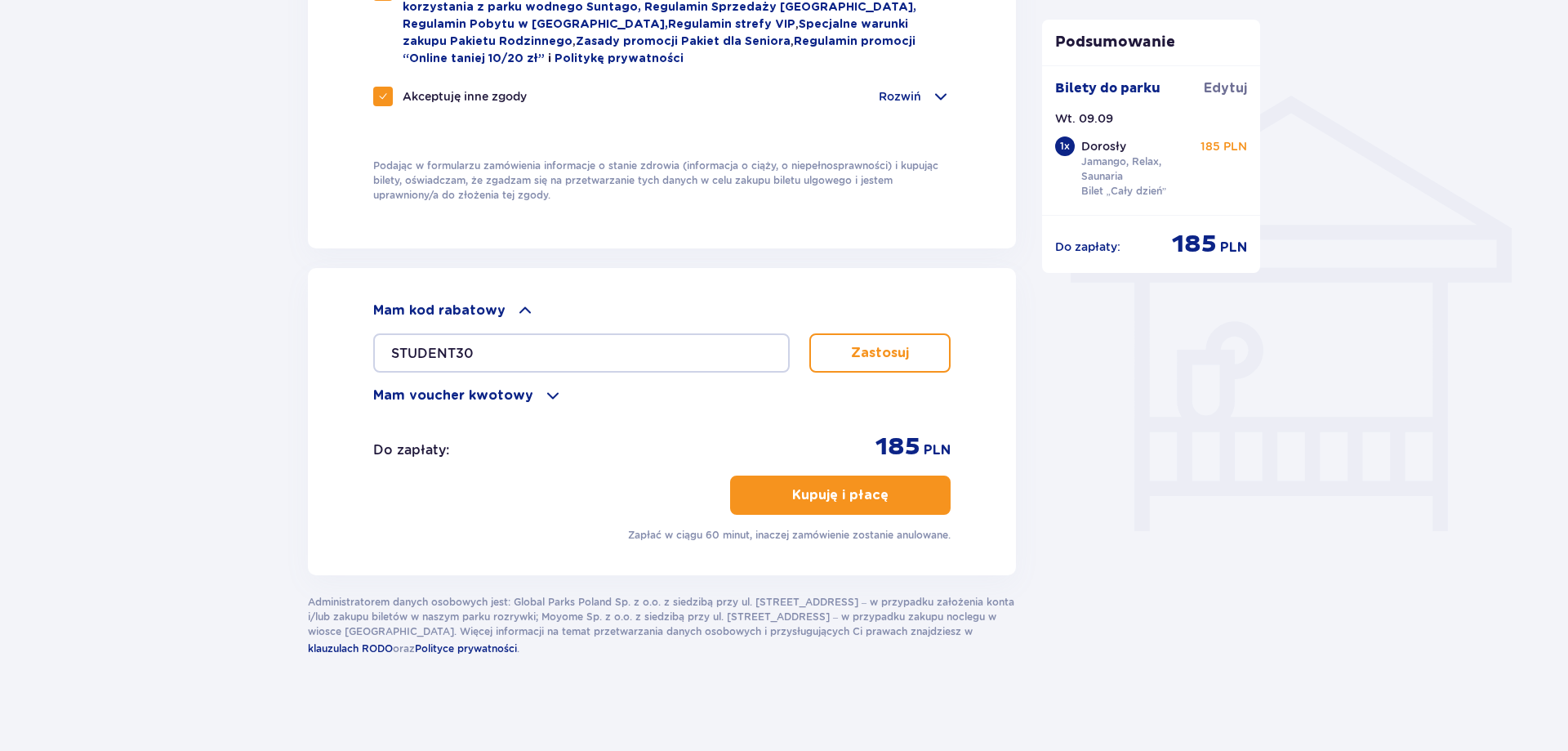
type input "beata.mossakowska@parkofpoland.com"
click at [855, 494] on p "Kupuję i płacę" at bounding box center [840, 495] width 96 height 18
click at [874, 345] on p "Zastosuj" at bounding box center [880, 352] width 58 height 18
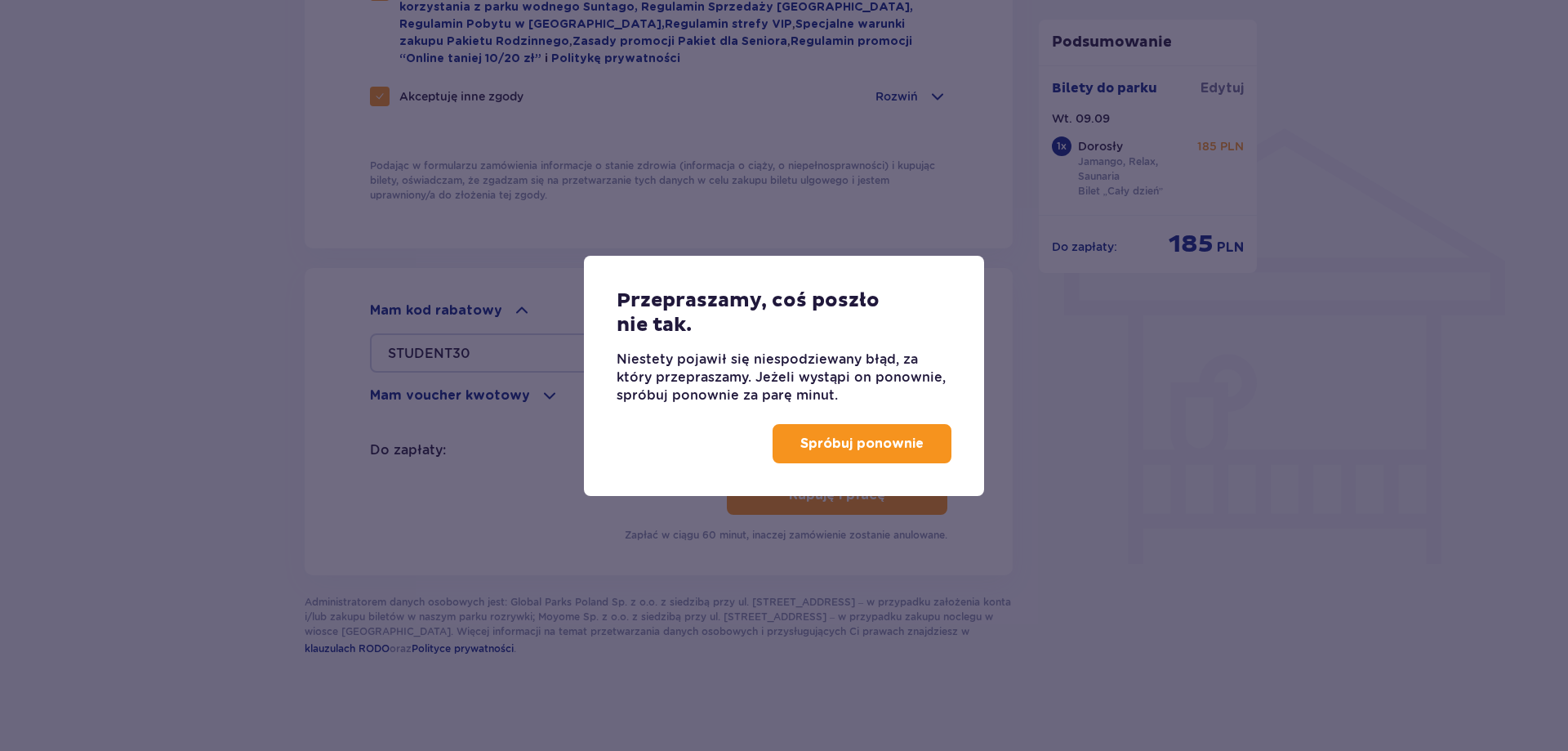
click at [866, 435] on p "Spróbuj ponownie" at bounding box center [862, 443] width 123 height 18
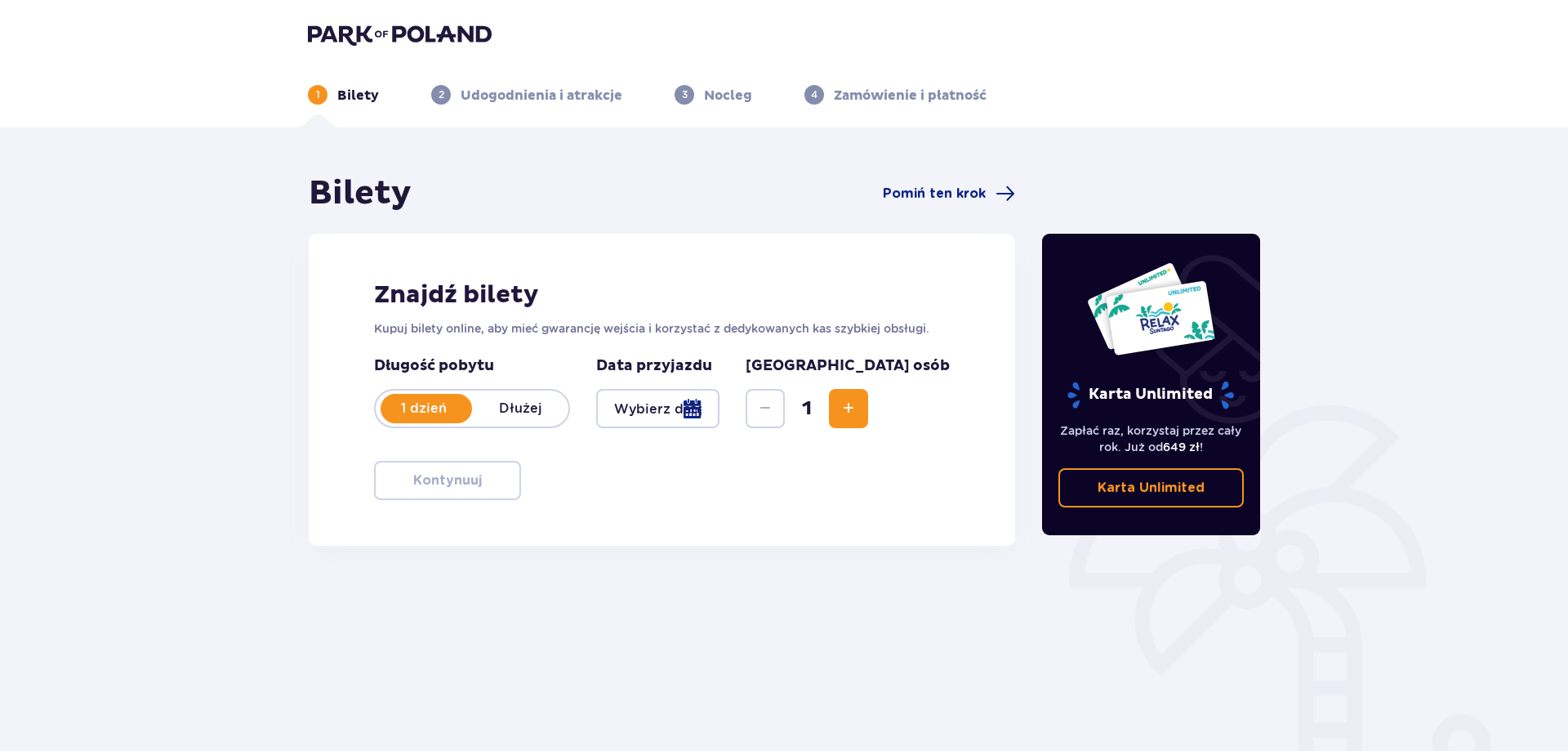
scroll to position [82, 0]
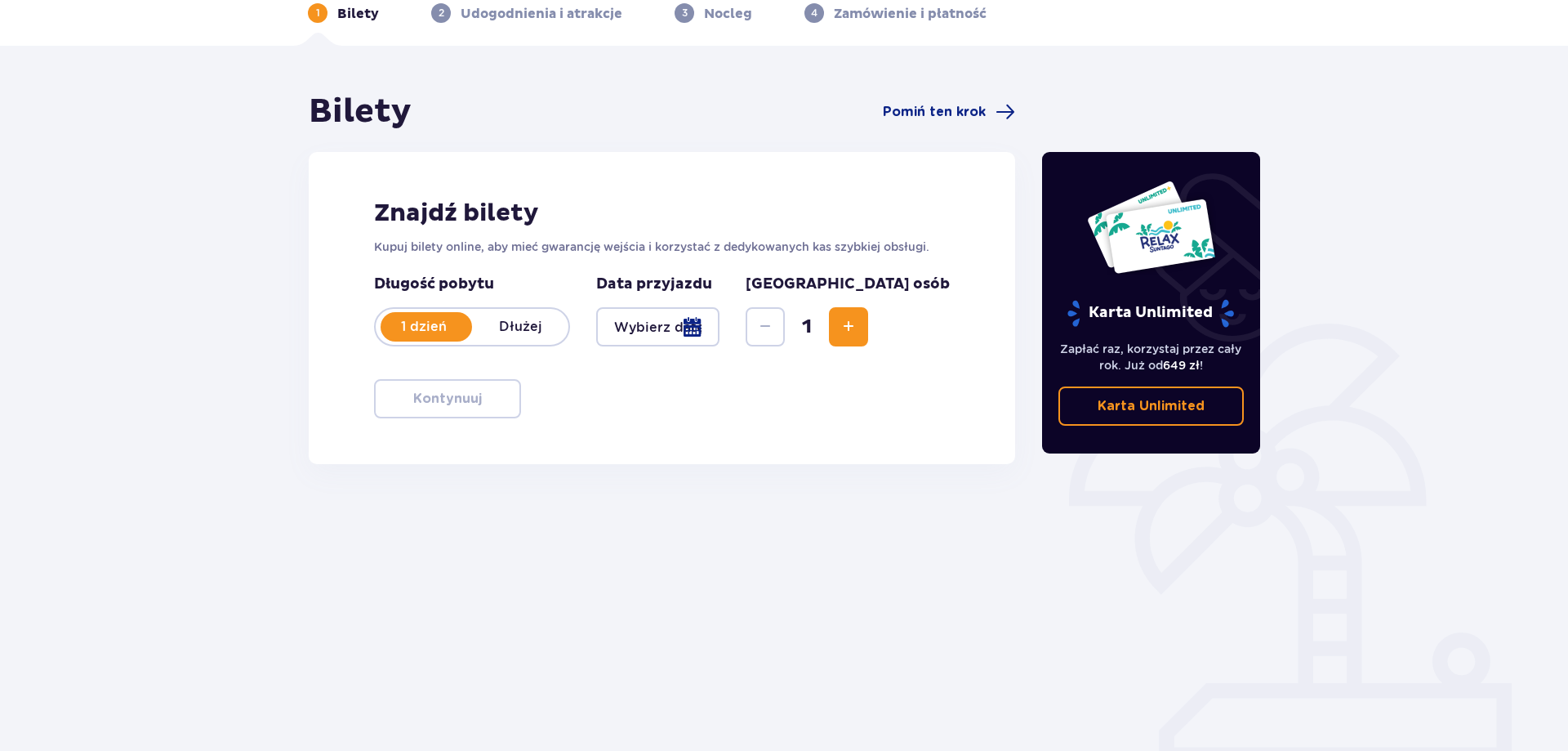
click at [542, 335] on p "Dłużej" at bounding box center [521, 326] width 96 height 18
click at [407, 327] on p "1 dzień" at bounding box center [424, 326] width 96 height 18
click at [701, 335] on div at bounding box center [658, 326] width 123 height 39
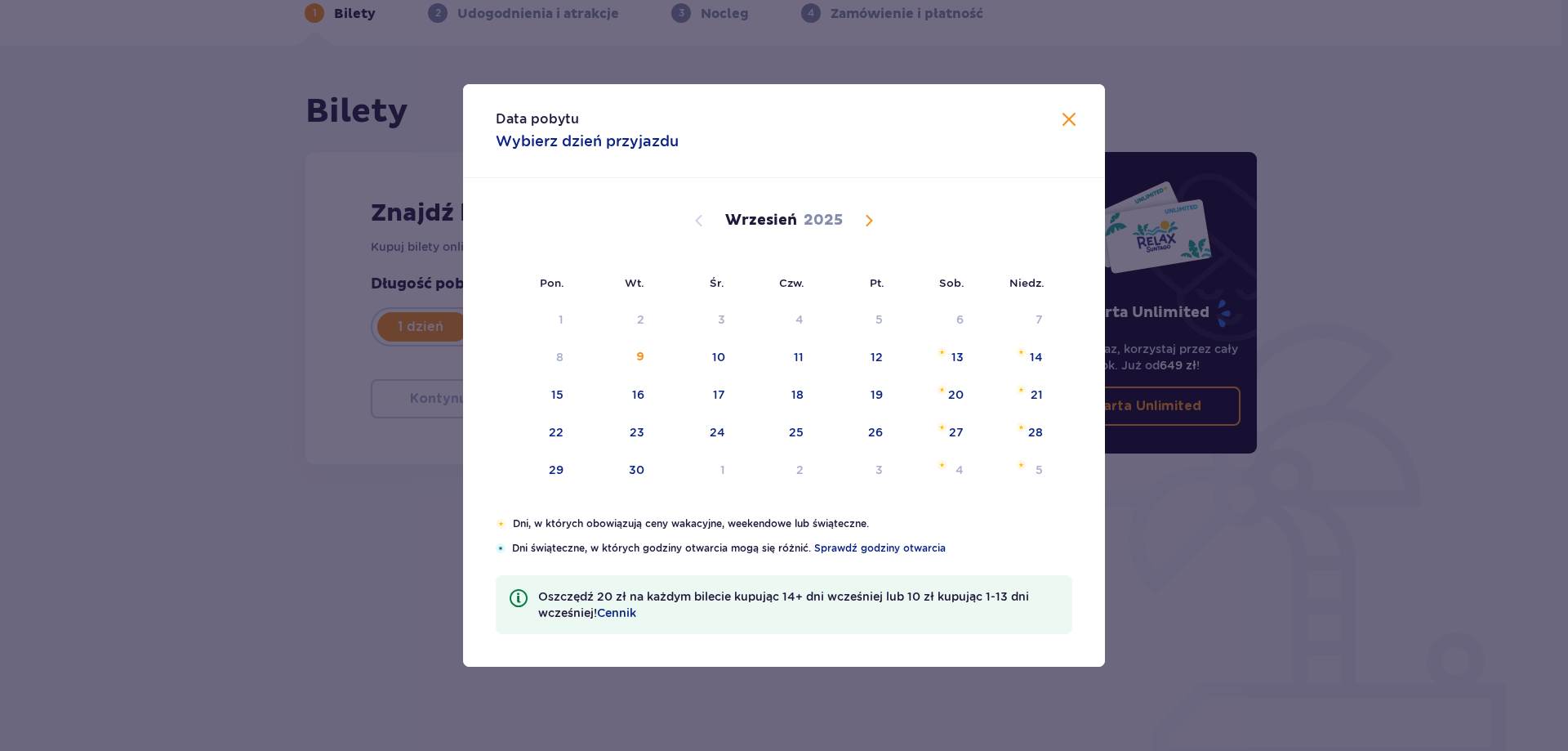
click at [1074, 124] on span at bounding box center [1069, 120] width 19 height 19
